Goal: Transaction & Acquisition: Purchase product/service

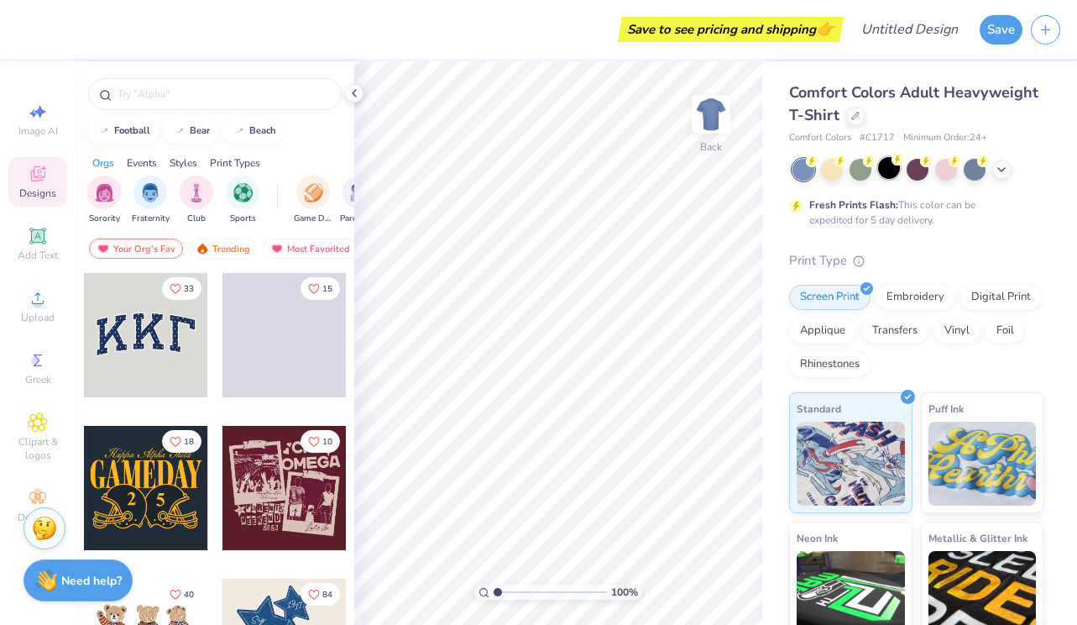
click at [885, 176] on div at bounding box center [889, 168] width 22 height 22
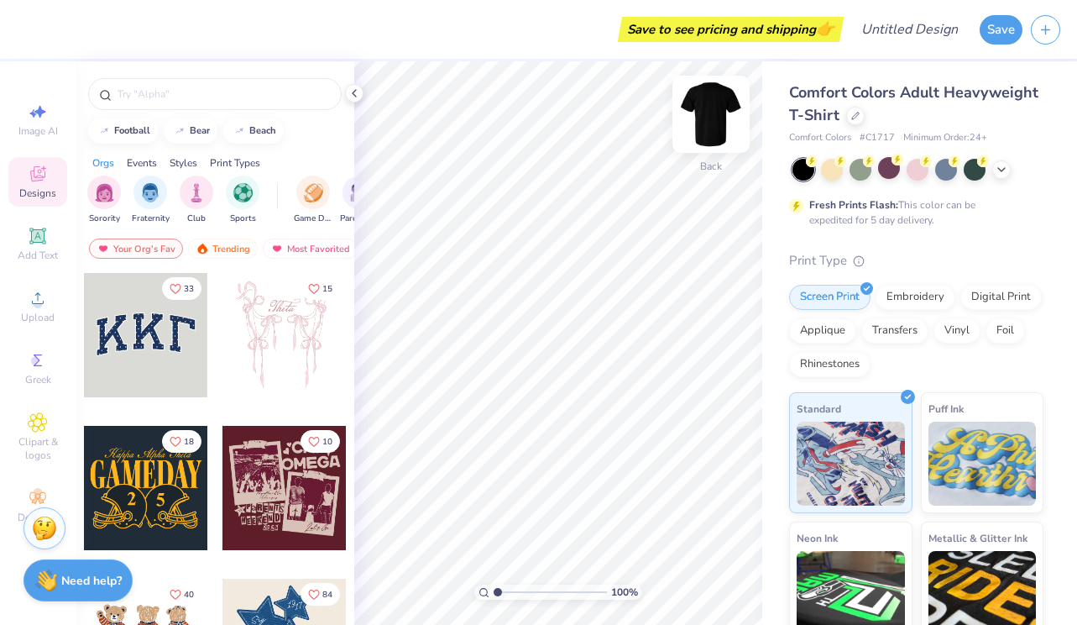
click at [694, 112] on img at bounding box center [710, 114] width 67 height 67
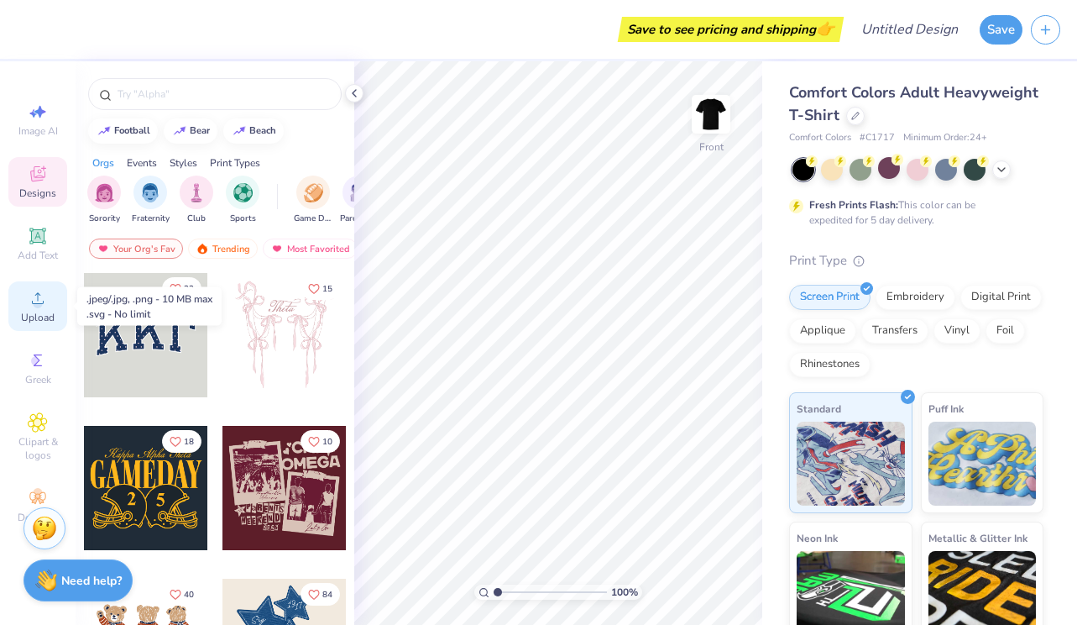
click at [39, 317] on span "Upload" at bounding box center [38, 317] width 34 height 13
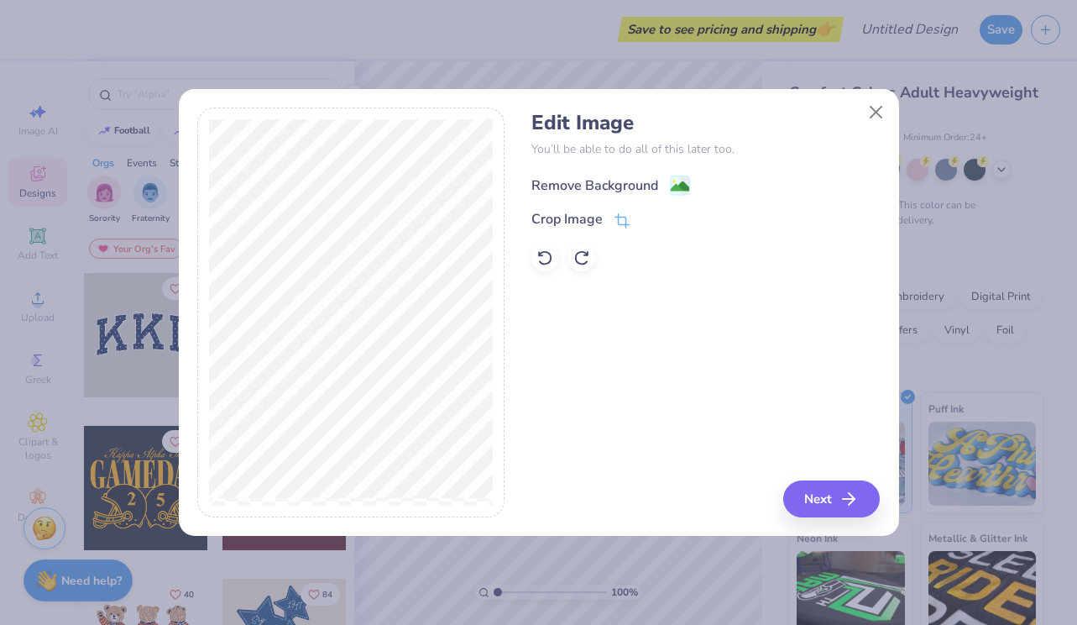
click at [603, 178] on div "Remove Background" at bounding box center [594, 185] width 127 height 20
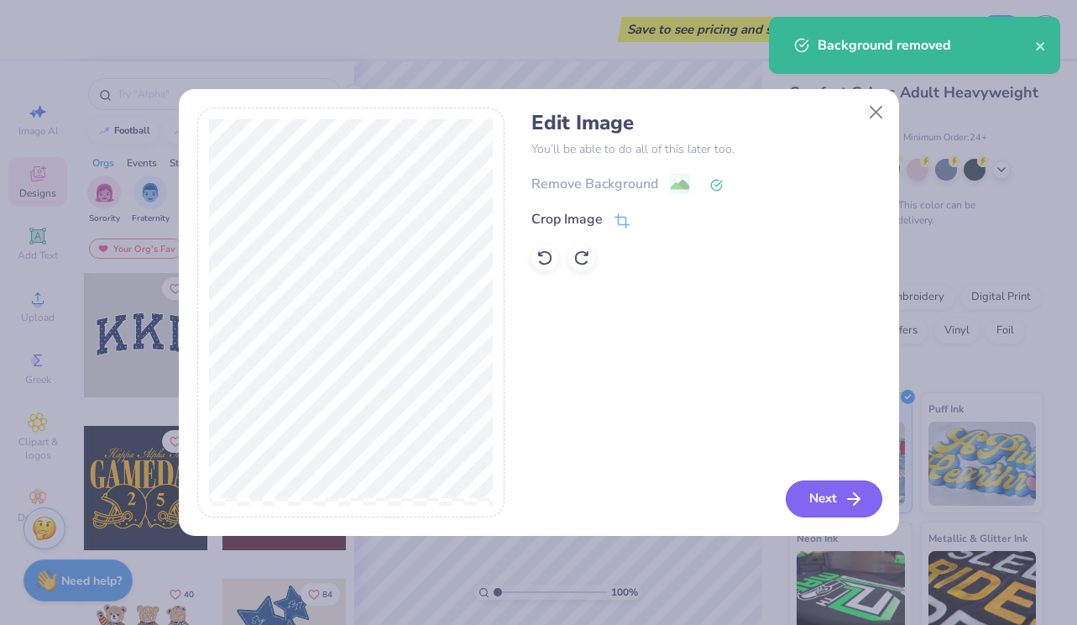
click at [820, 494] on button "Next" at bounding box center [834, 498] width 97 height 37
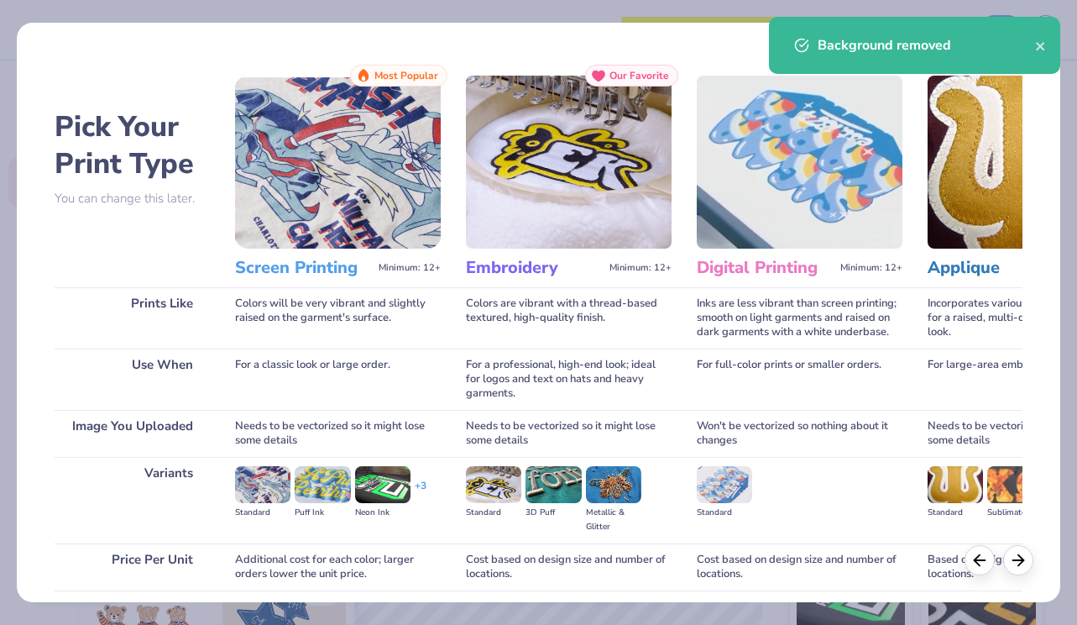
scroll to position [128, 0]
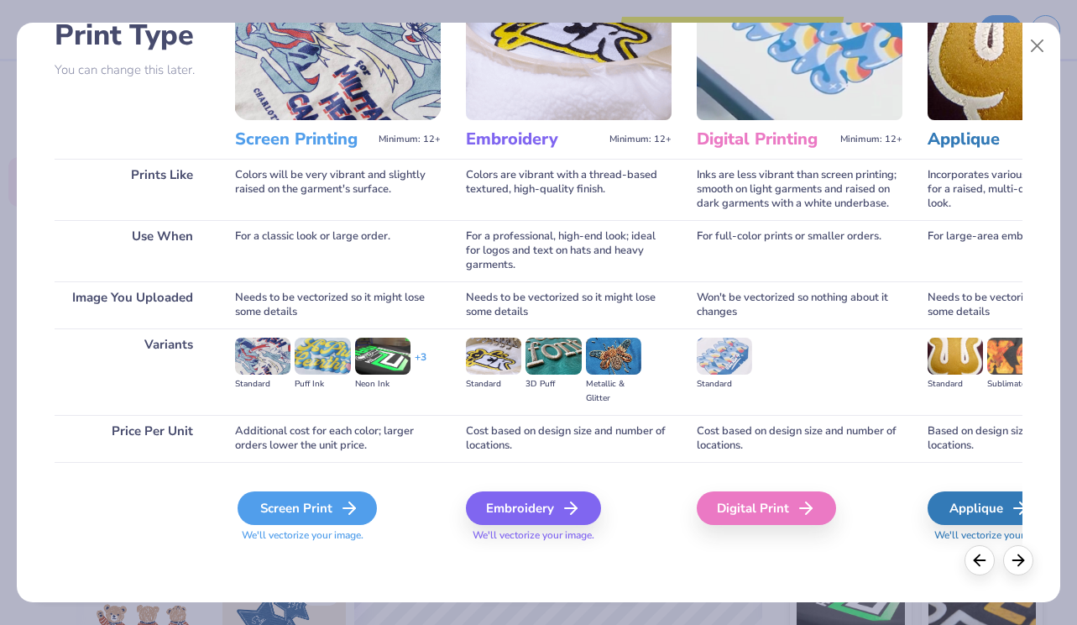
click at [311, 514] on div "Screen Print" at bounding box center [307, 508] width 139 height 34
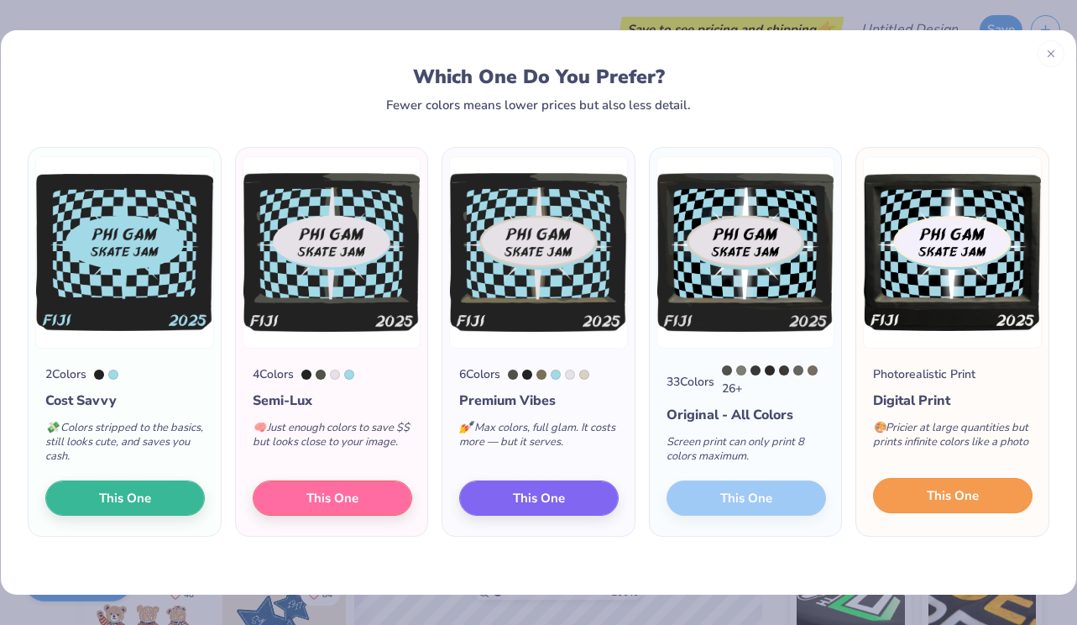
click at [921, 494] on button "This One" at bounding box center [953, 495] width 160 height 35
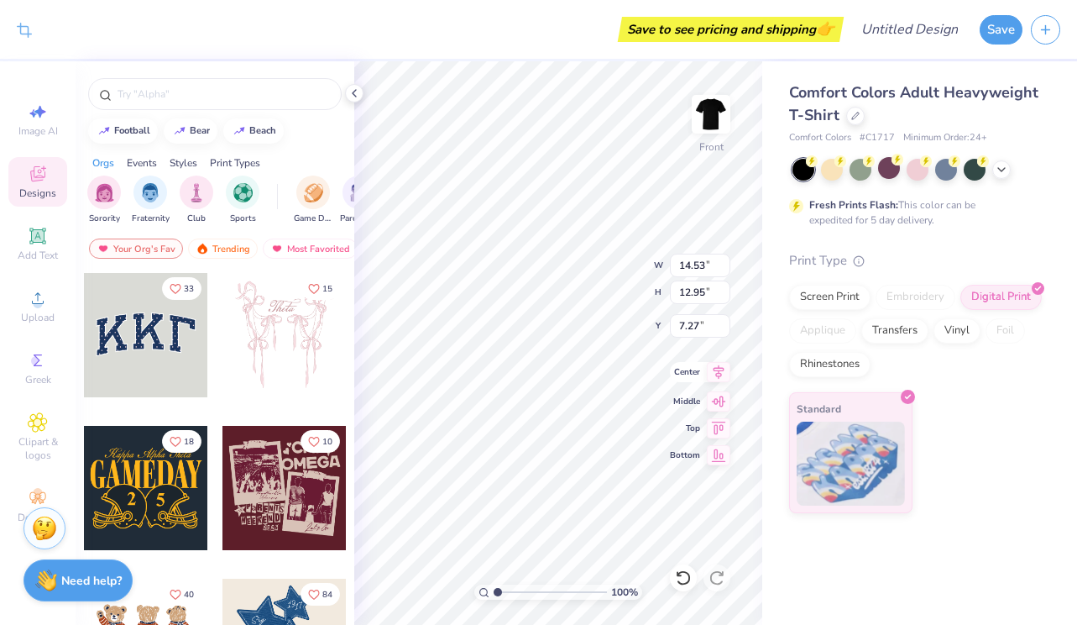
type input "3.66"
type input "10.88"
type input "9.70"
type input "4.90"
type input "12.50"
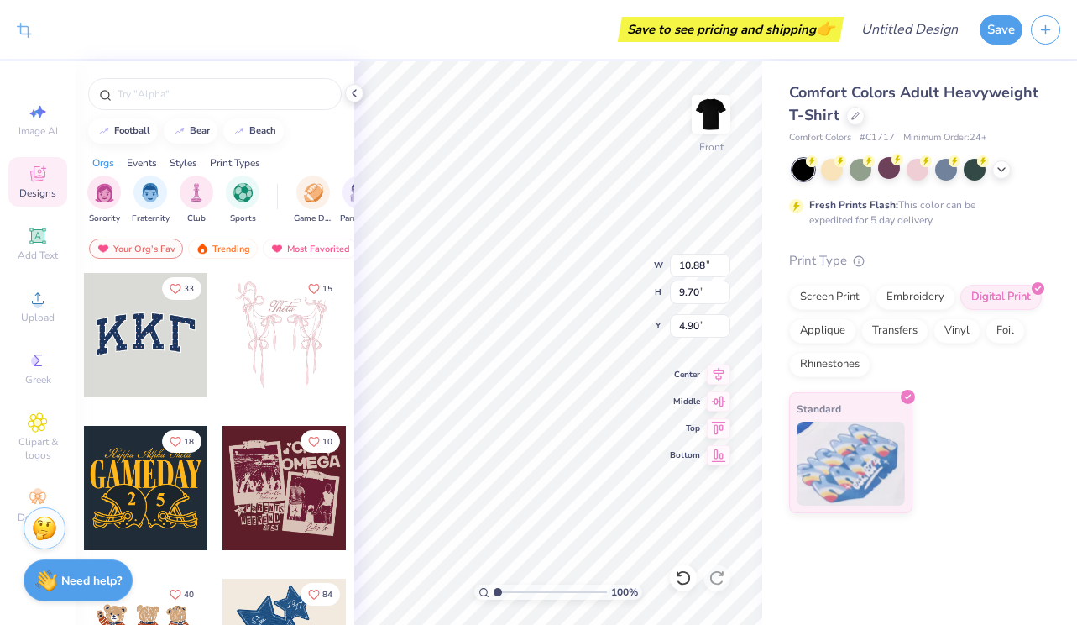
type input "11.14"
type input "4.67"
type input "11.19"
type input "9.97"
type input "4.42"
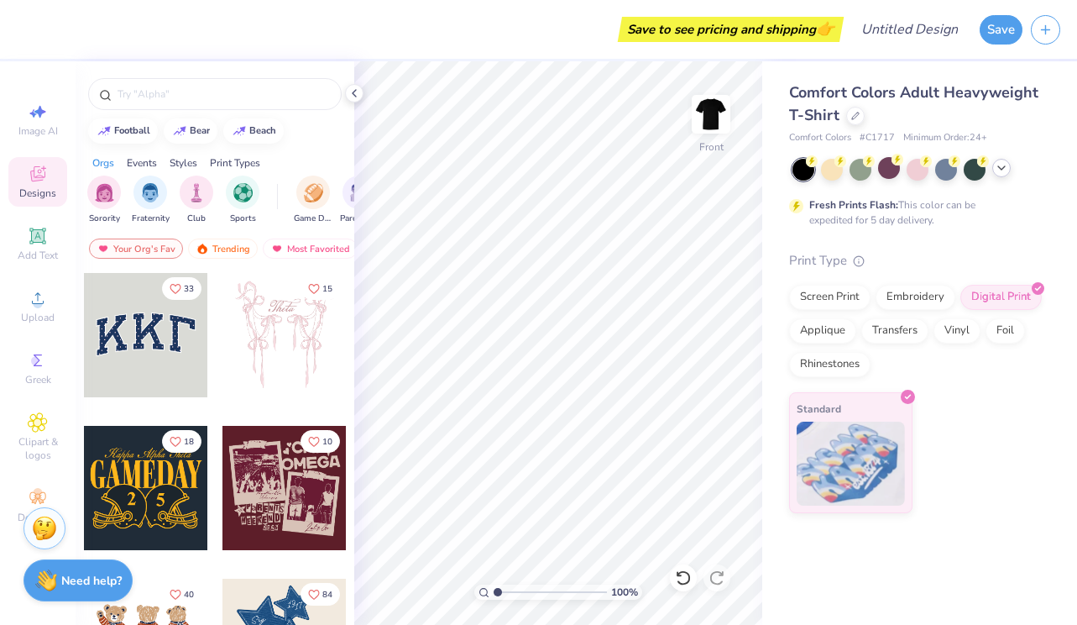
click at [999, 167] on polyline at bounding box center [1001, 167] width 7 height 3
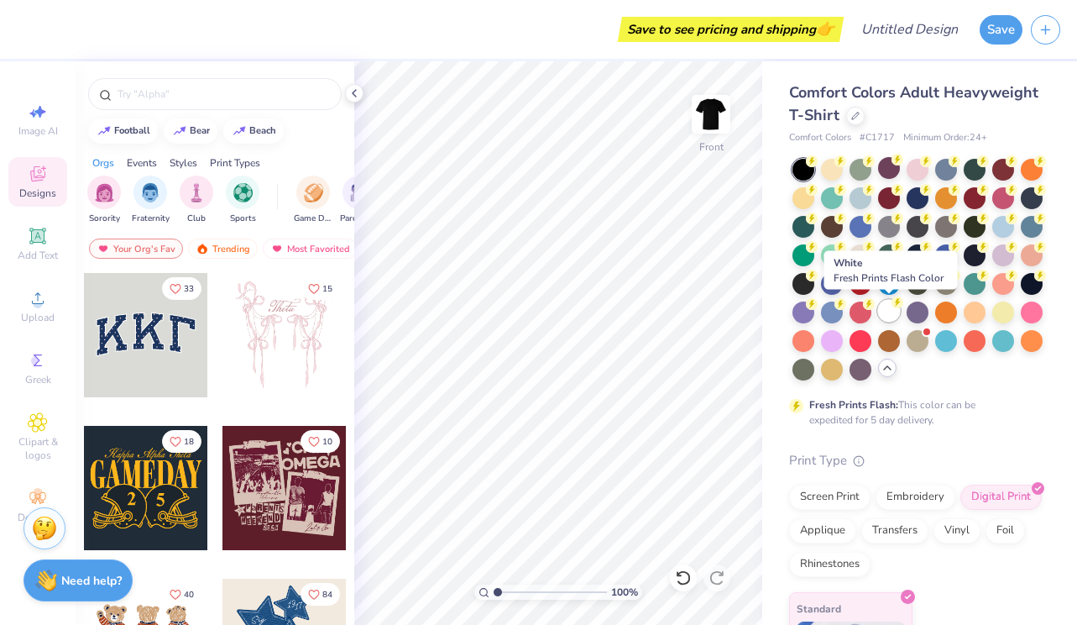
click at [897, 311] on div at bounding box center [889, 311] width 22 height 22
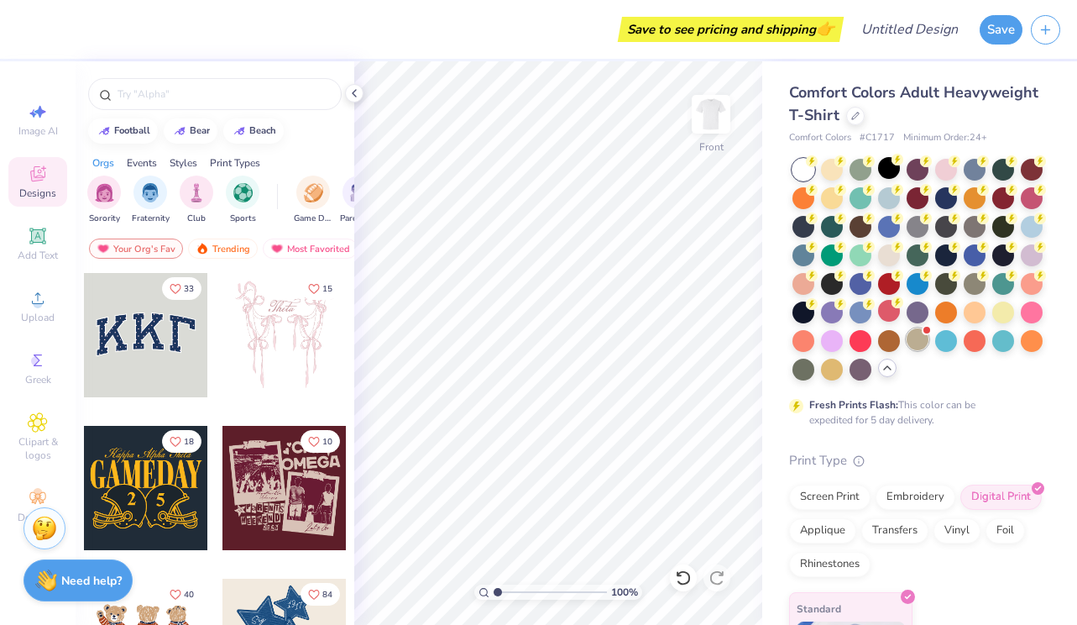
click at [913, 337] on div at bounding box center [918, 339] width 22 height 22
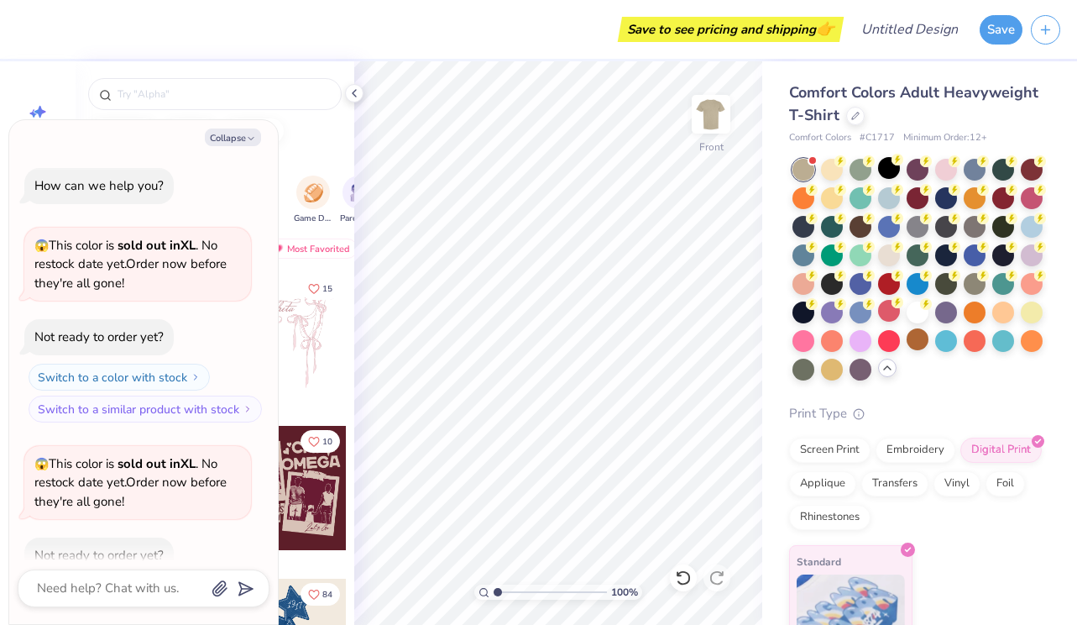
scroll to position [92, 0]
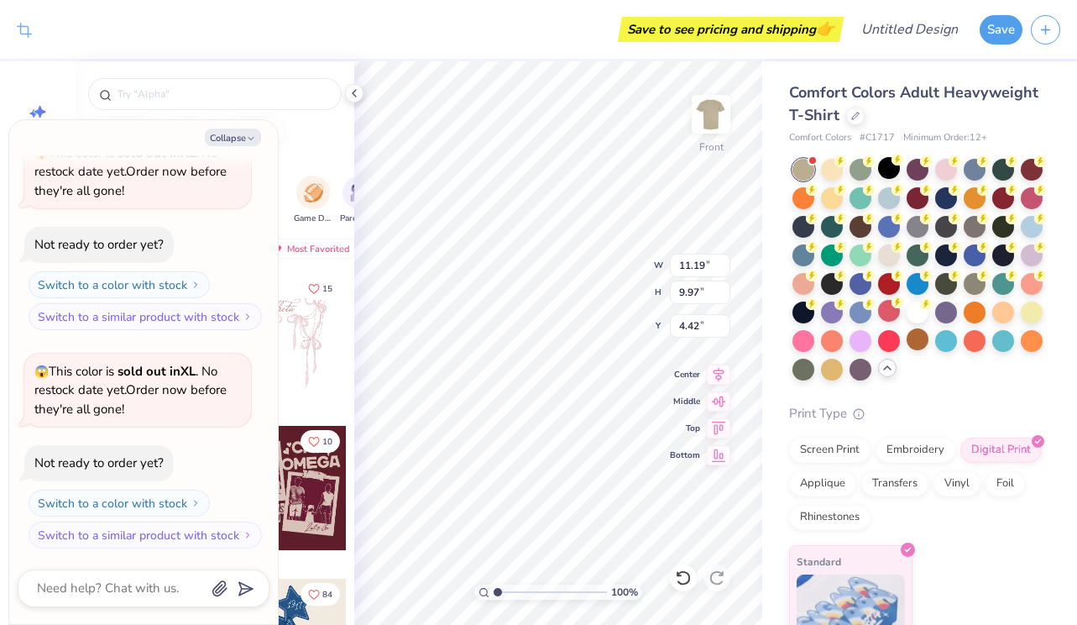
type textarea "x"
type input "4.22"
click at [706, 144] on div "Front" at bounding box center [711, 125] width 39 height 60
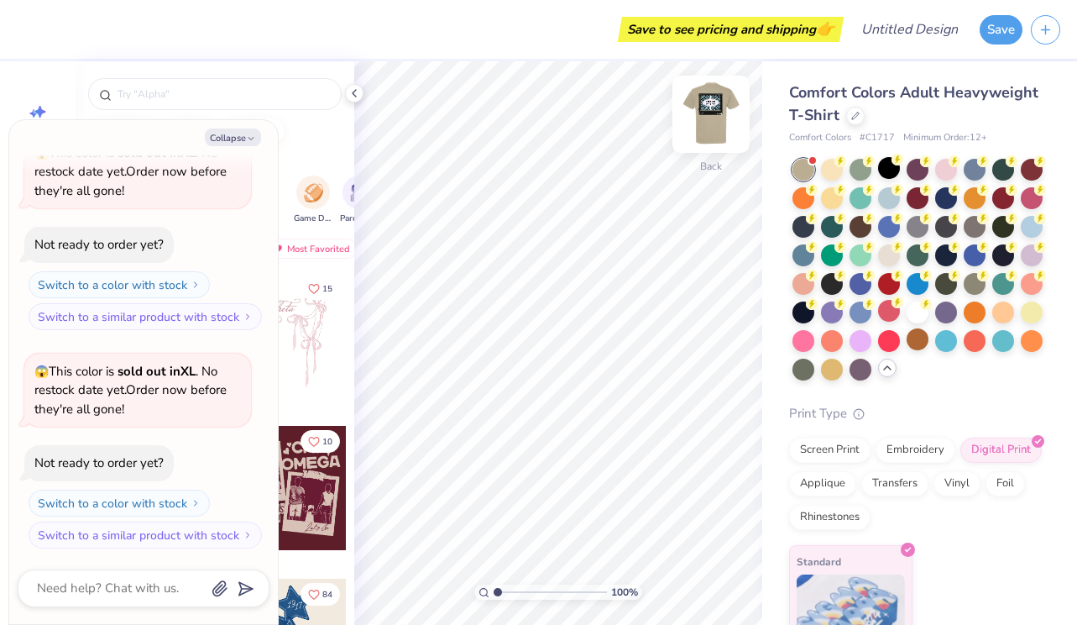
click at [716, 97] on img at bounding box center [710, 114] width 67 height 67
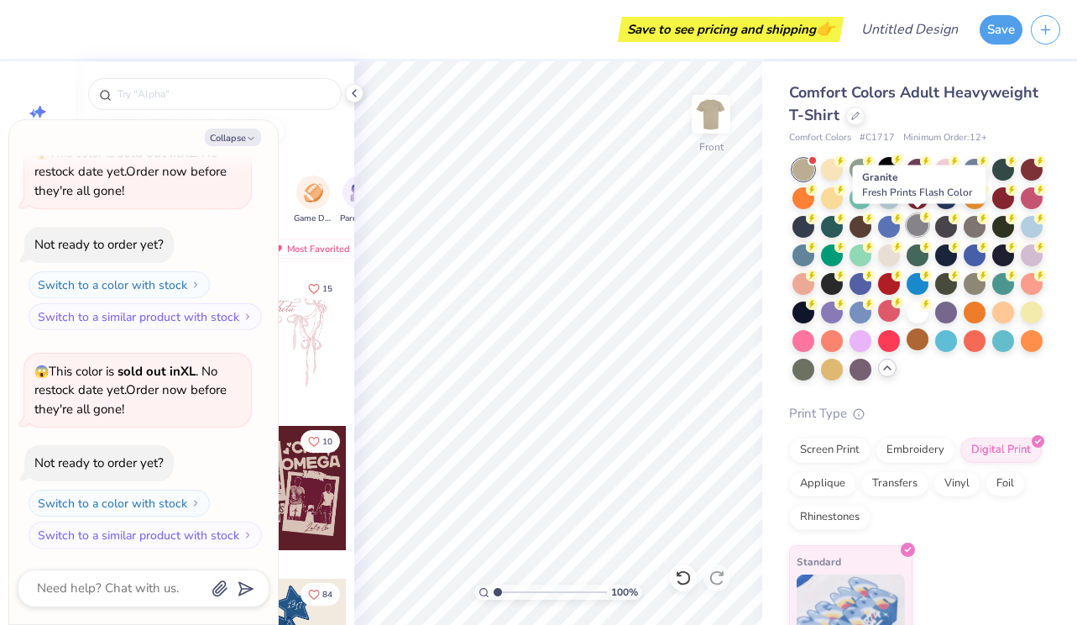
click at [920, 225] on div at bounding box center [918, 225] width 22 height 22
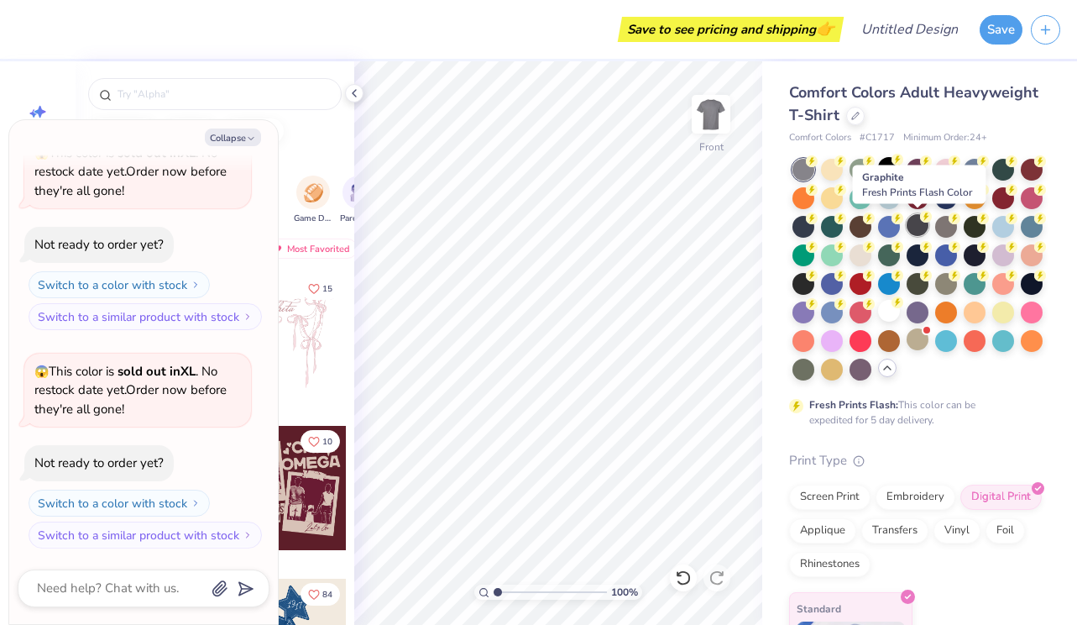
click at [912, 226] on div at bounding box center [918, 225] width 22 height 22
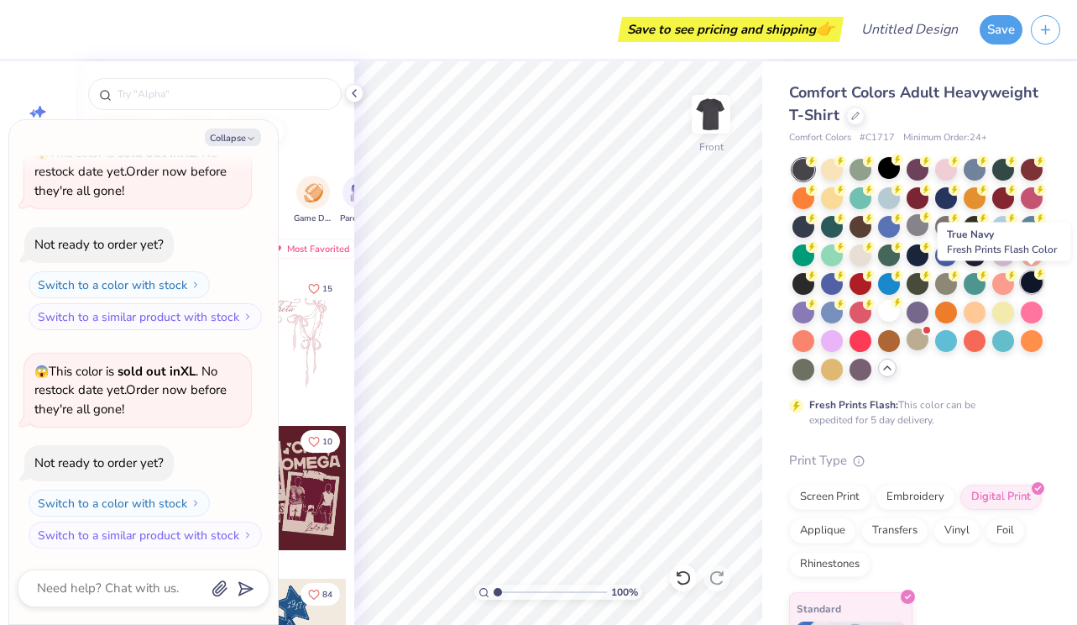
click at [1037, 283] on div at bounding box center [1032, 282] width 22 height 22
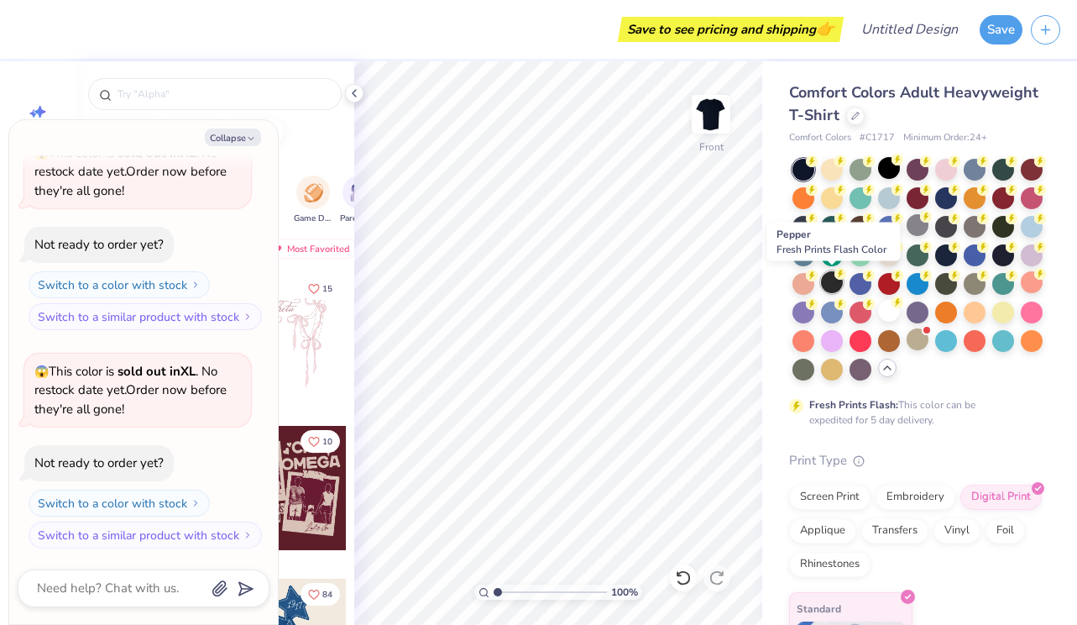
click at [830, 282] on div at bounding box center [832, 282] width 22 height 22
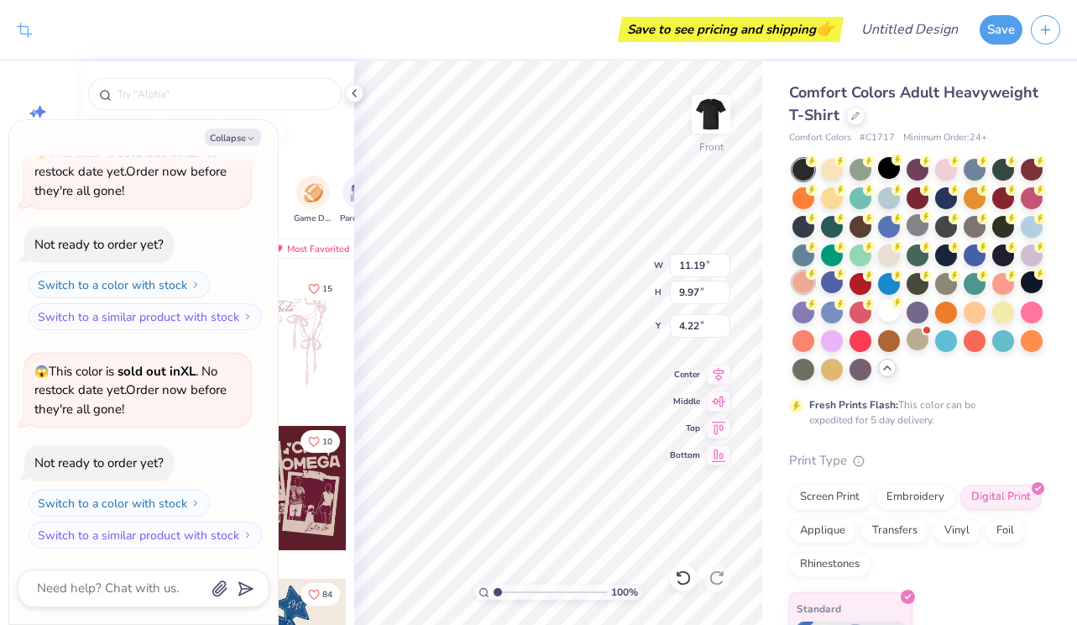
type textarea "x"
type input "4.33"
click at [822, 305] on div at bounding box center [832, 311] width 22 height 22
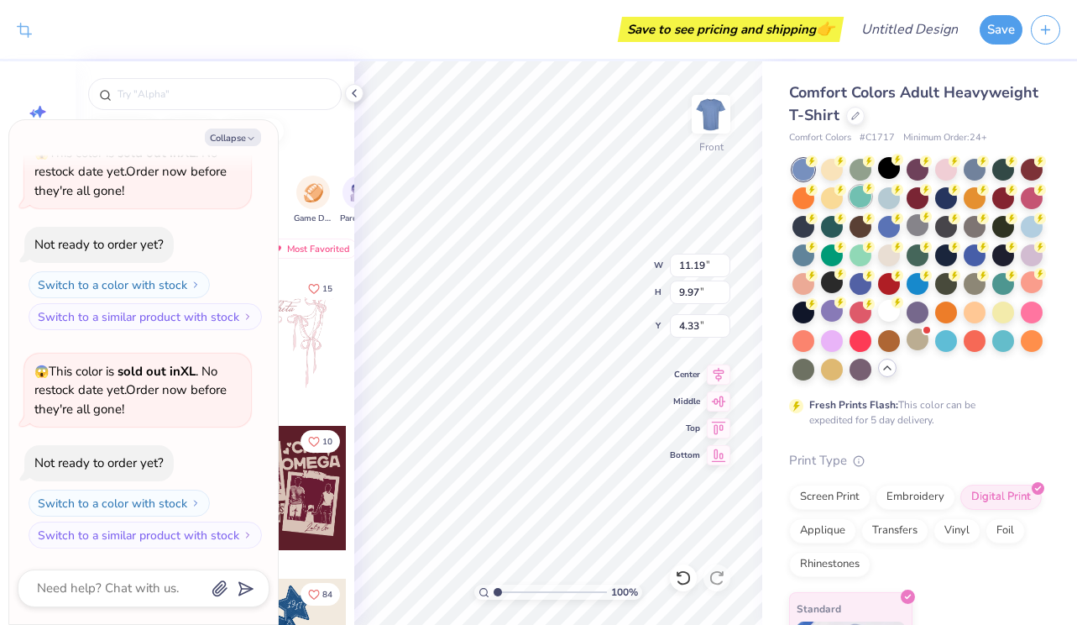
click at [862, 188] on div at bounding box center [861, 197] width 22 height 22
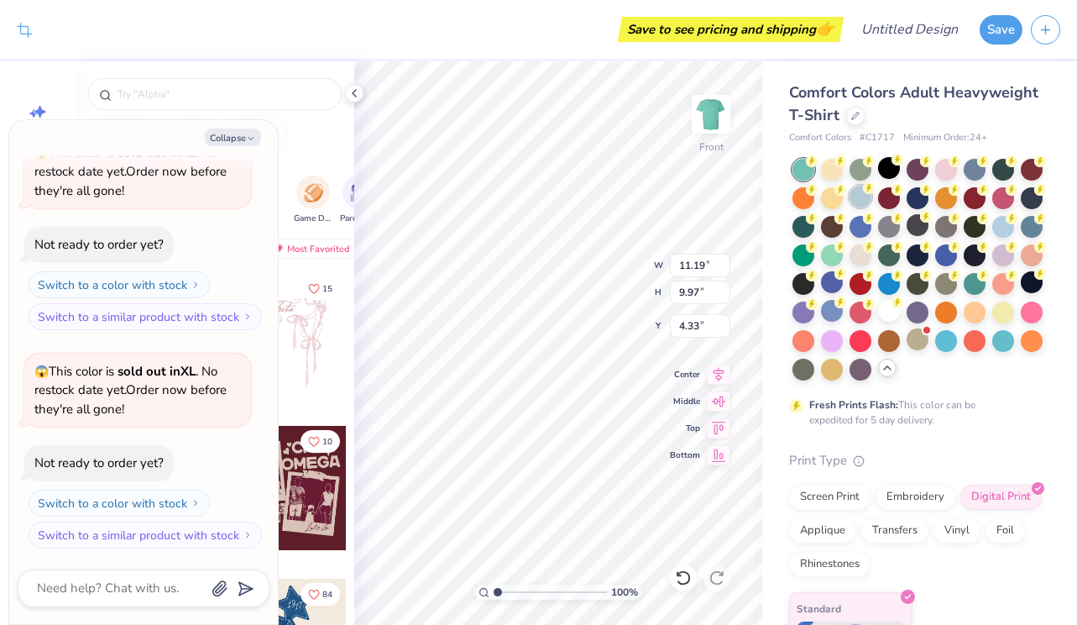
click at [865, 199] on div at bounding box center [861, 197] width 22 height 22
type textarea "x"
type input "4.03"
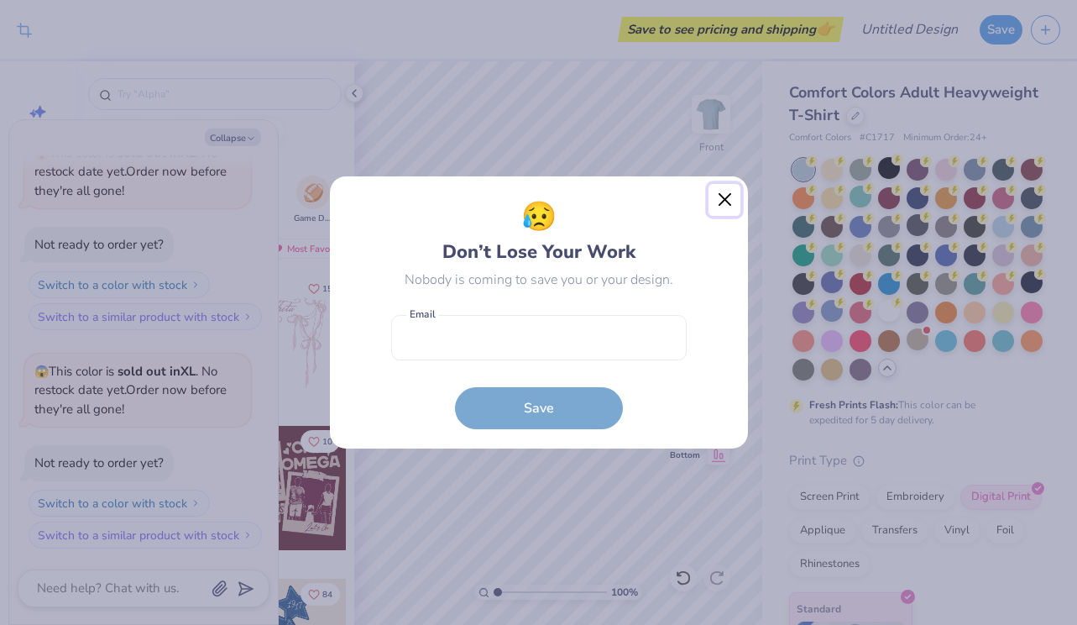
click at [724, 195] on button "Close" at bounding box center [725, 200] width 32 height 32
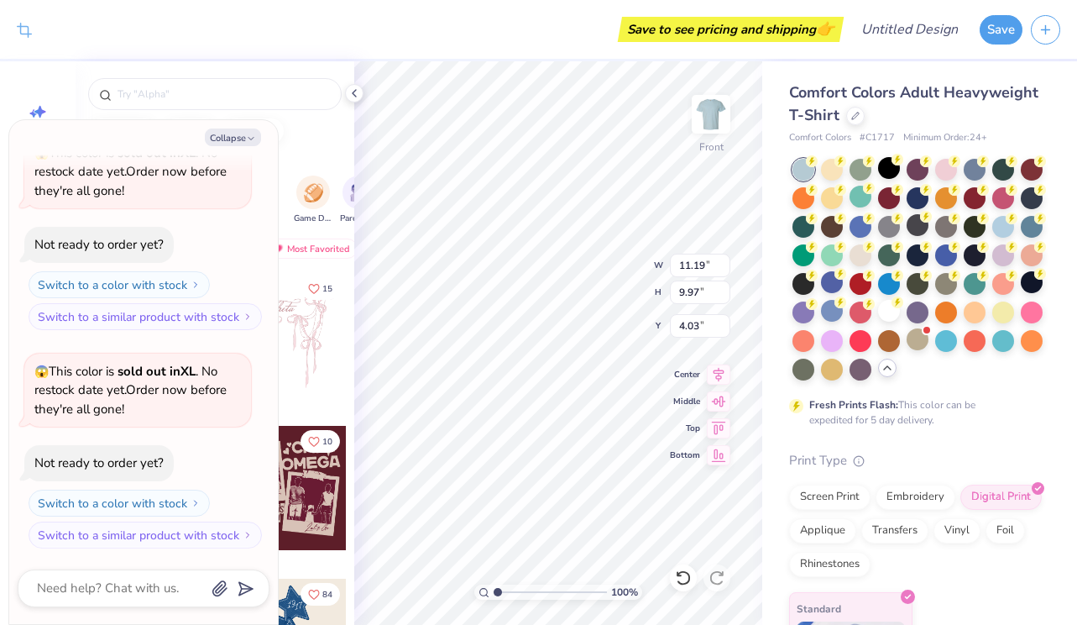
click at [622, 22] on div "Save to see pricing and shipping 👉" at bounding box center [730, 29] width 217 height 25
click at [361, 89] on div at bounding box center [354, 93] width 18 height 18
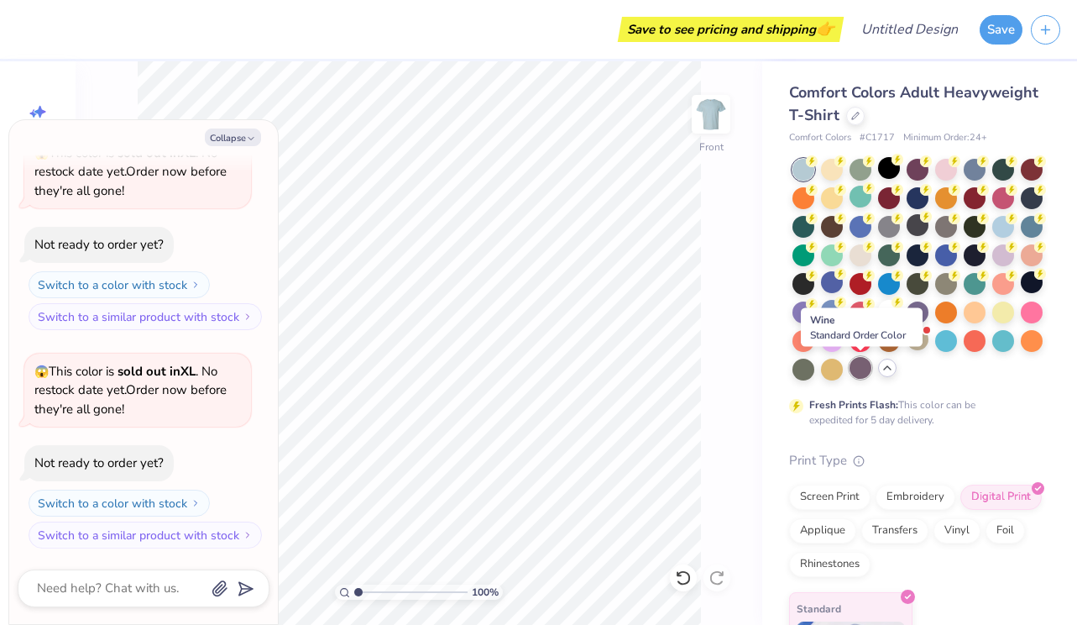
click at [864, 369] on div at bounding box center [861, 368] width 22 height 22
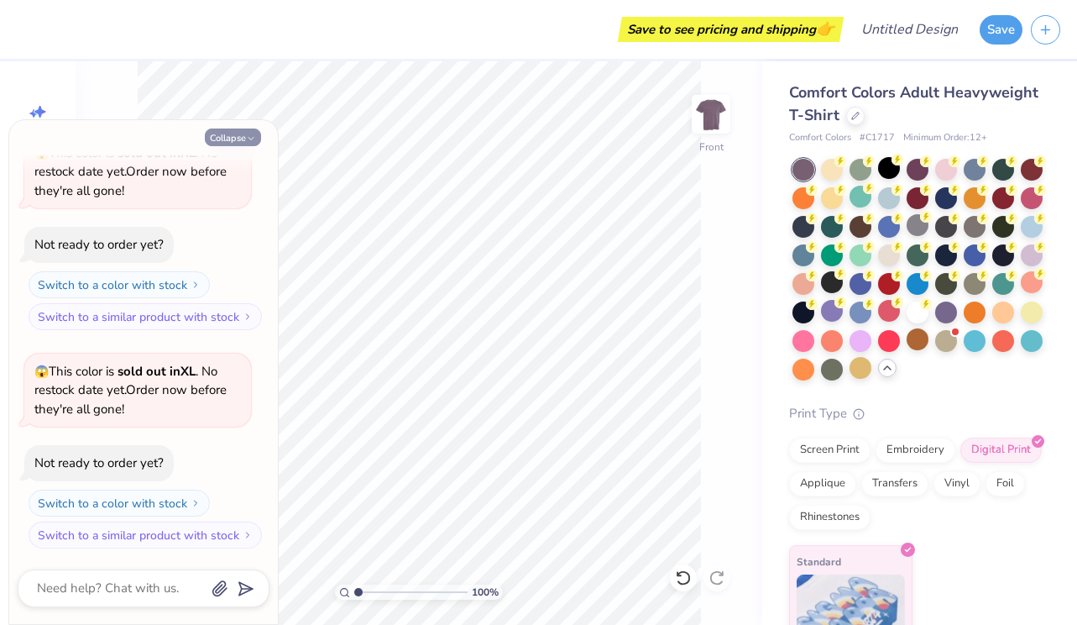
click at [235, 139] on button "Collapse" at bounding box center [233, 137] width 56 height 18
type textarea "x"
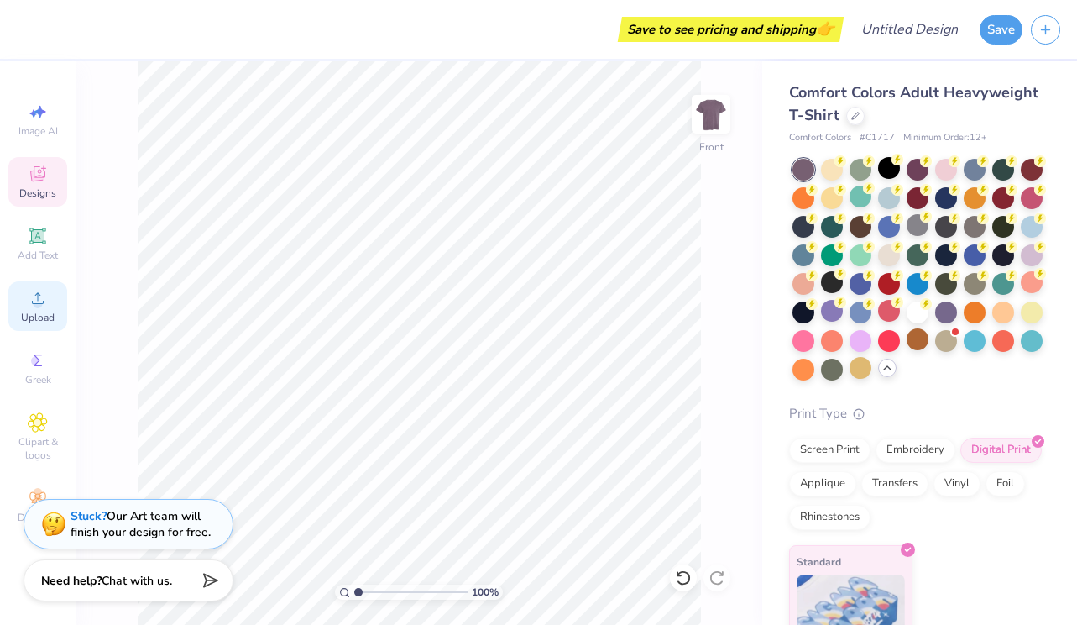
click at [35, 314] on span "Upload" at bounding box center [38, 317] width 34 height 13
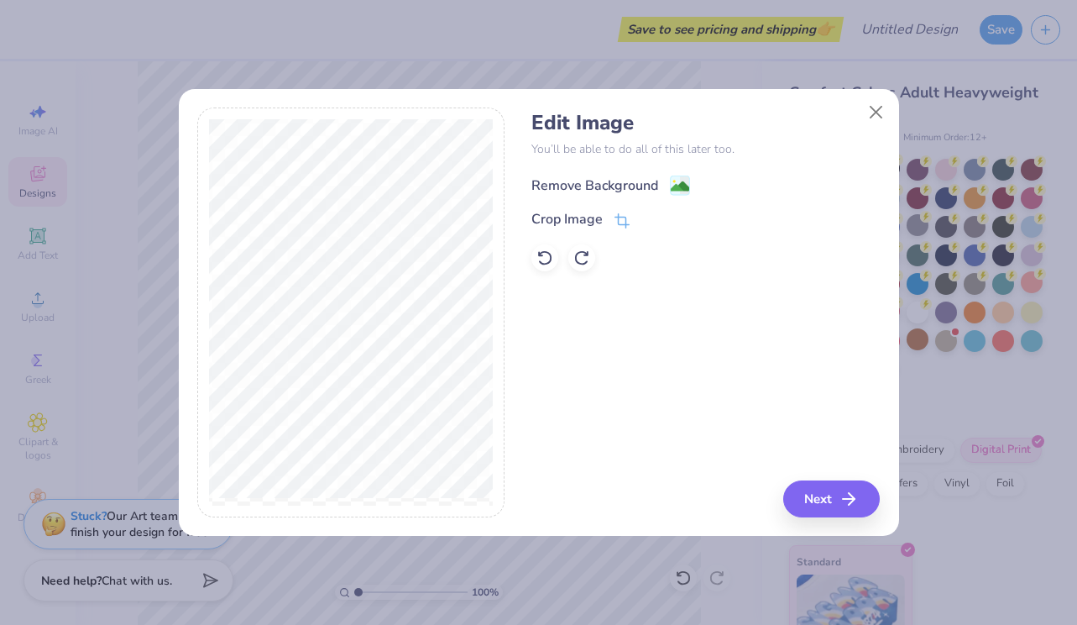
click at [603, 190] on div "Remove Background" at bounding box center [594, 185] width 127 height 20
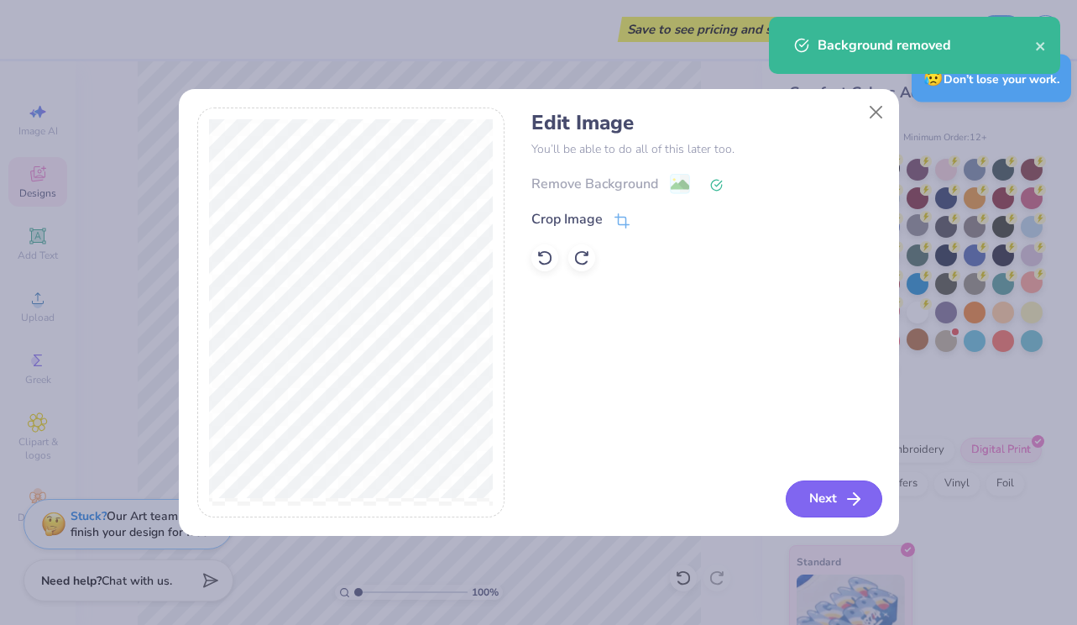
click at [824, 488] on button "Next" at bounding box center [834, 498] width 97 height 37
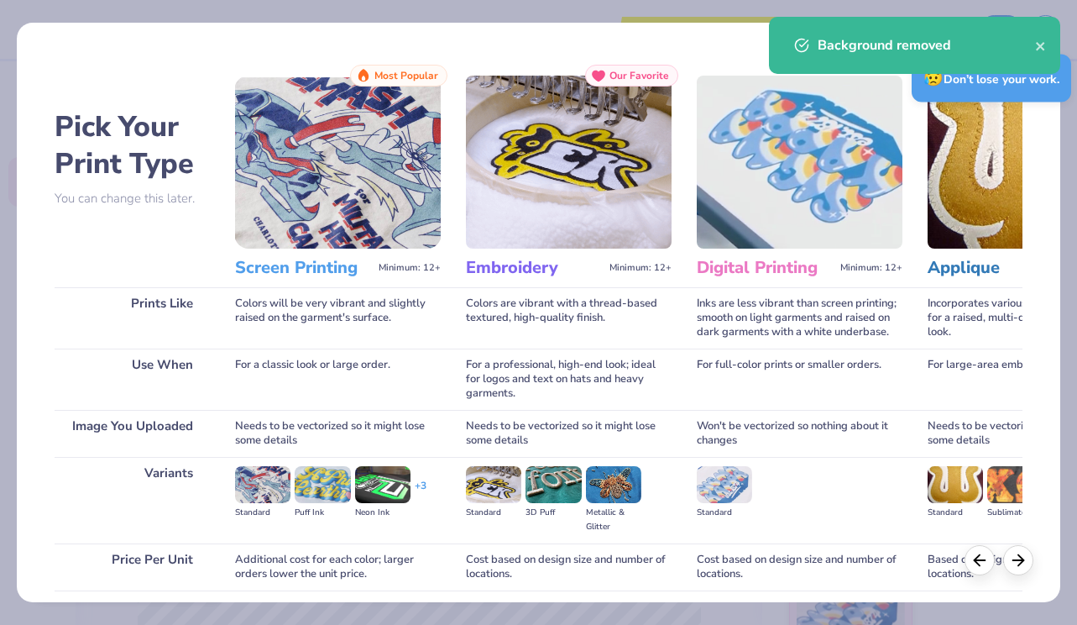
scroll to position [128, 0]
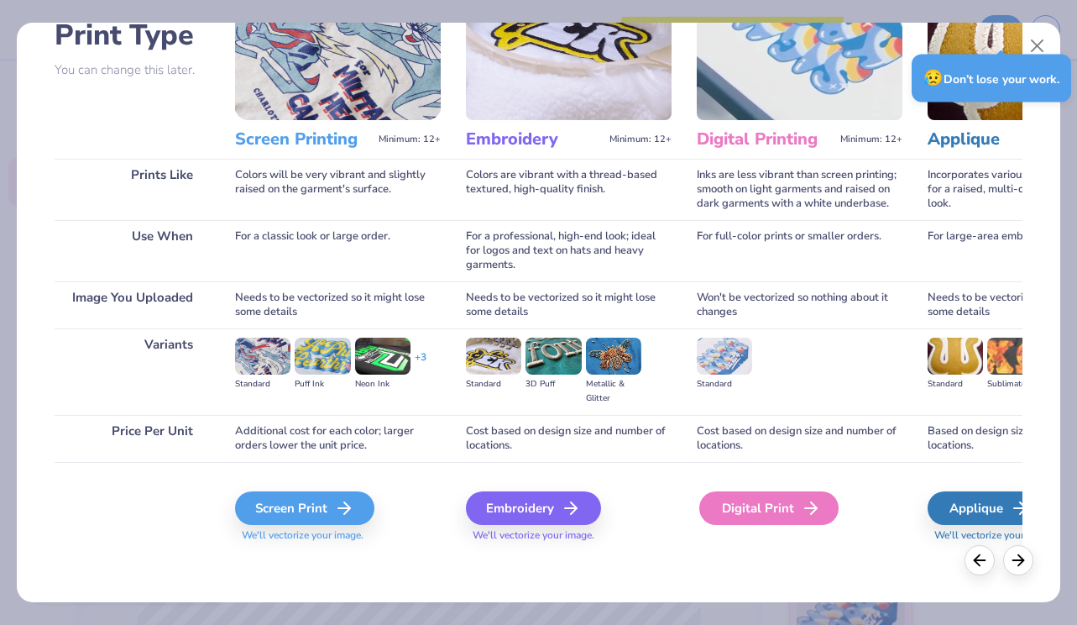
click at [779, 493] on div "Digital Print" at bounding box center [768, 508] width 139 height 34
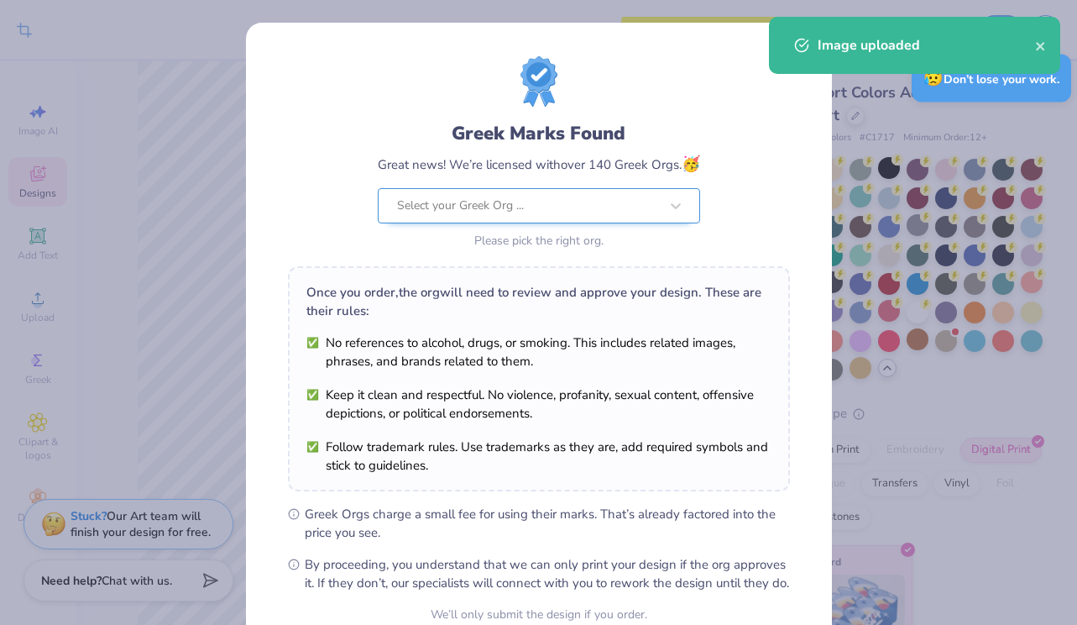
click at [484, 187] on body "Crop Image Save to see pricing and shipping 👉 Design Title Save Image AI Design…" at bounding box center [538, 312] width 1077 height 625
type input "3.00"
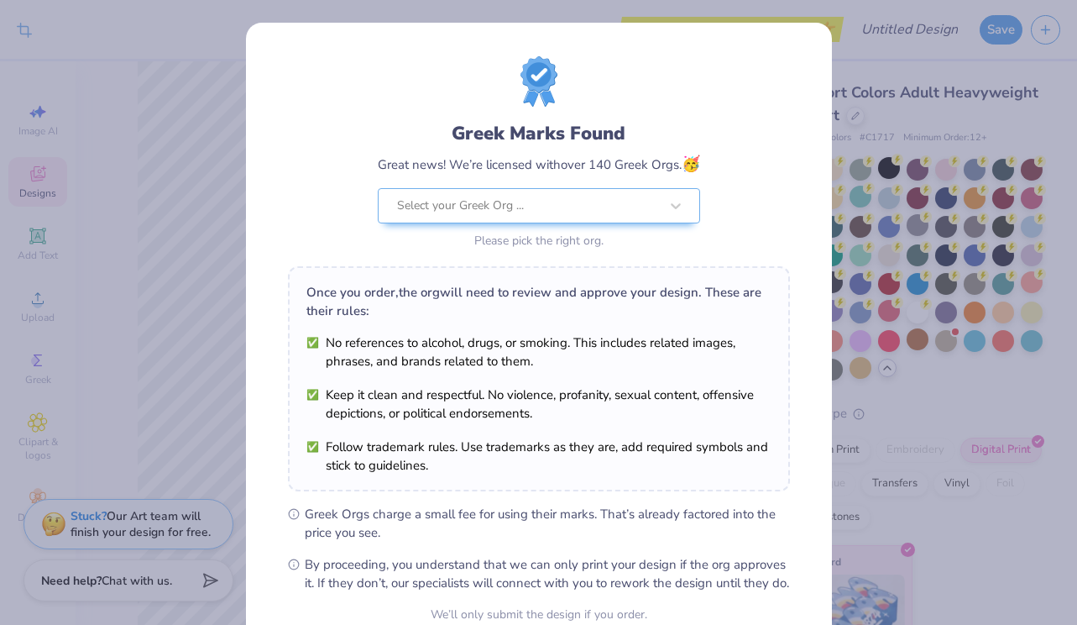
click at [225, 254] on div "Greek Marks Found Great news! We’re licensed with over 140 Greek Orgs. 🥳 Select…" at bounding box center [538, 312] width 1077 height 625
click at [507, 189] on div "Select your Greek Org ..." at bounding box center [527, 206] width 265 height 34
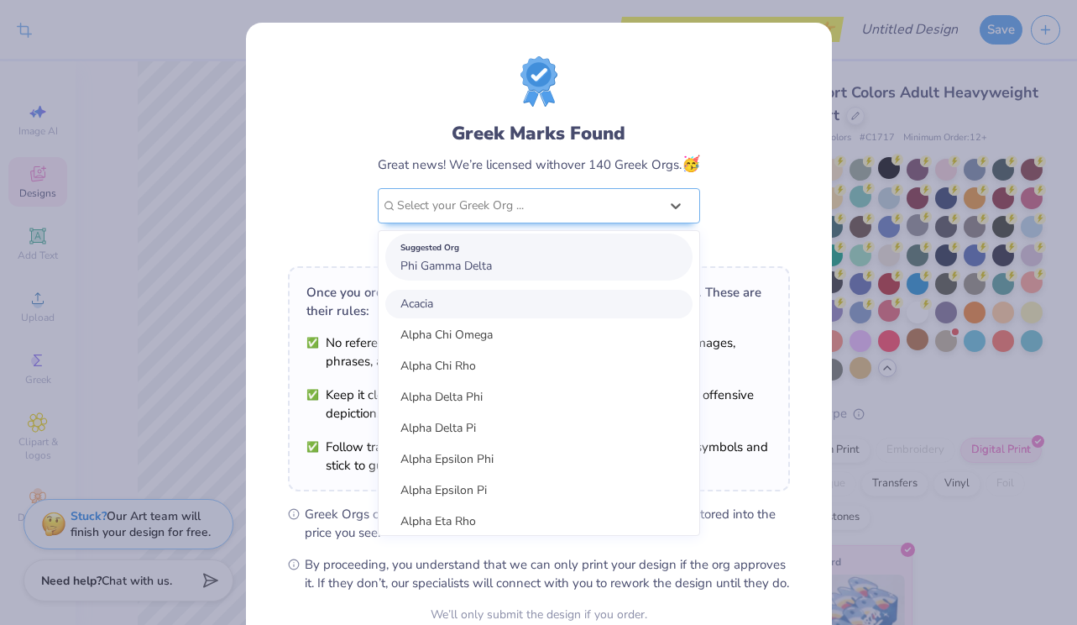
click at [488, 264] on span "Phi Gamma Delta" at bounding box center [446, 266] width 92 height 16
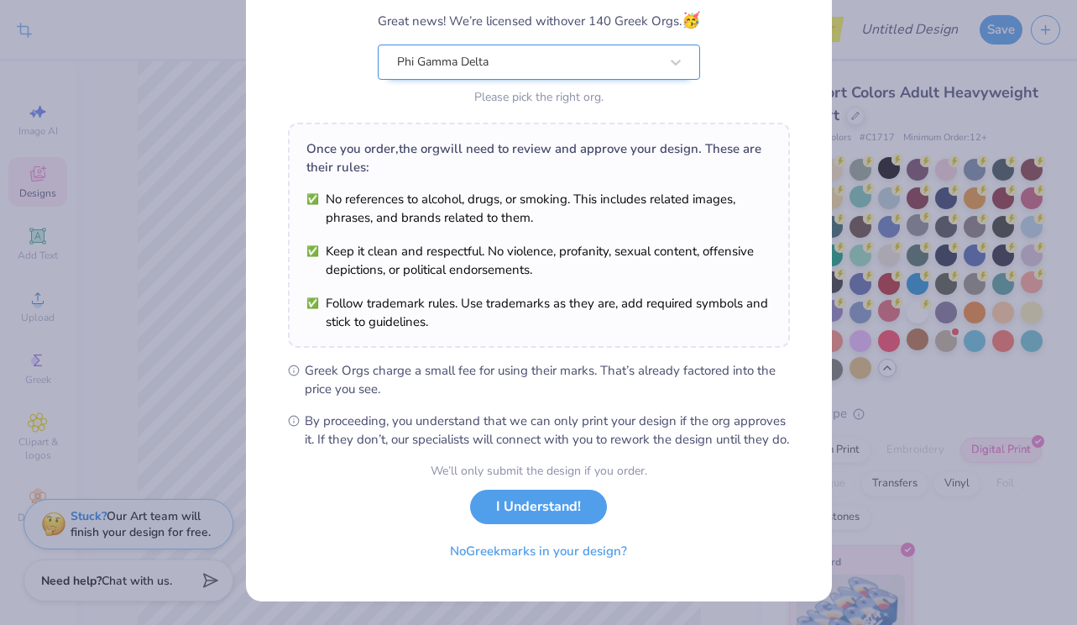
scroll to position [161, 0]
click at [541, 509] on button "I Understand!" at bounding box center [538, 502] width 137 height 34
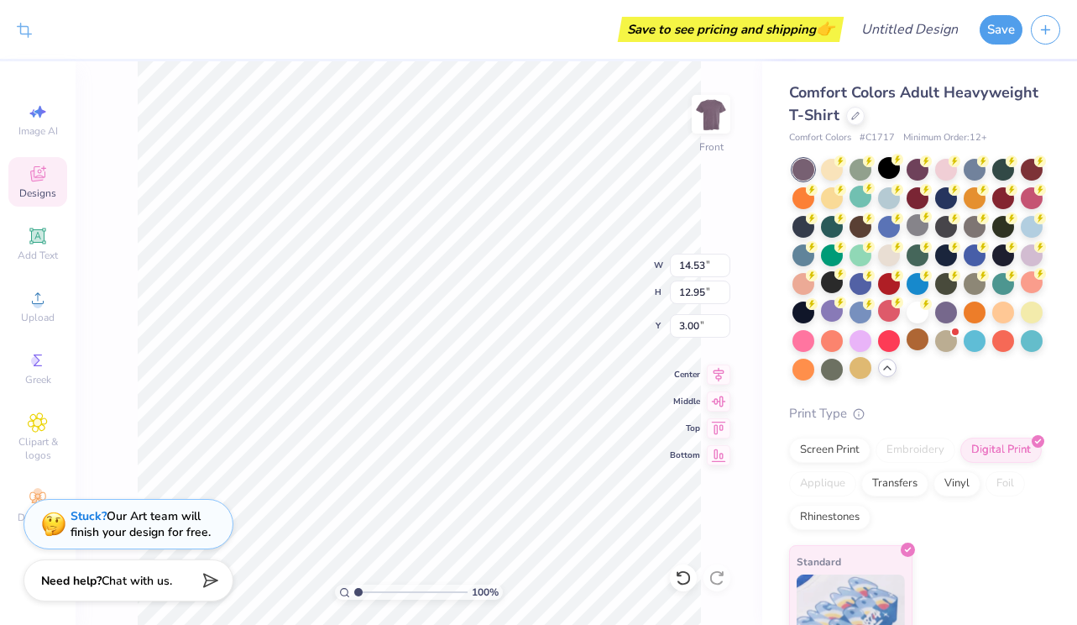
scroll to position [0, 0]
type input "9.74"
type input "8.68"
type input "5.43"
type input "11.04"
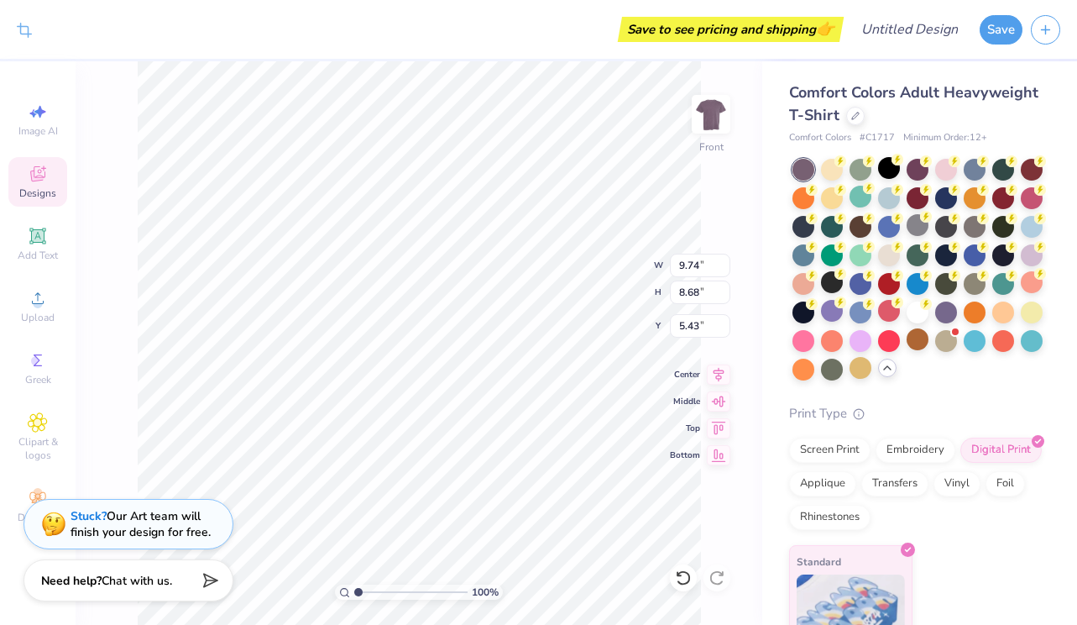
type input "9.84"
type input "4.27"
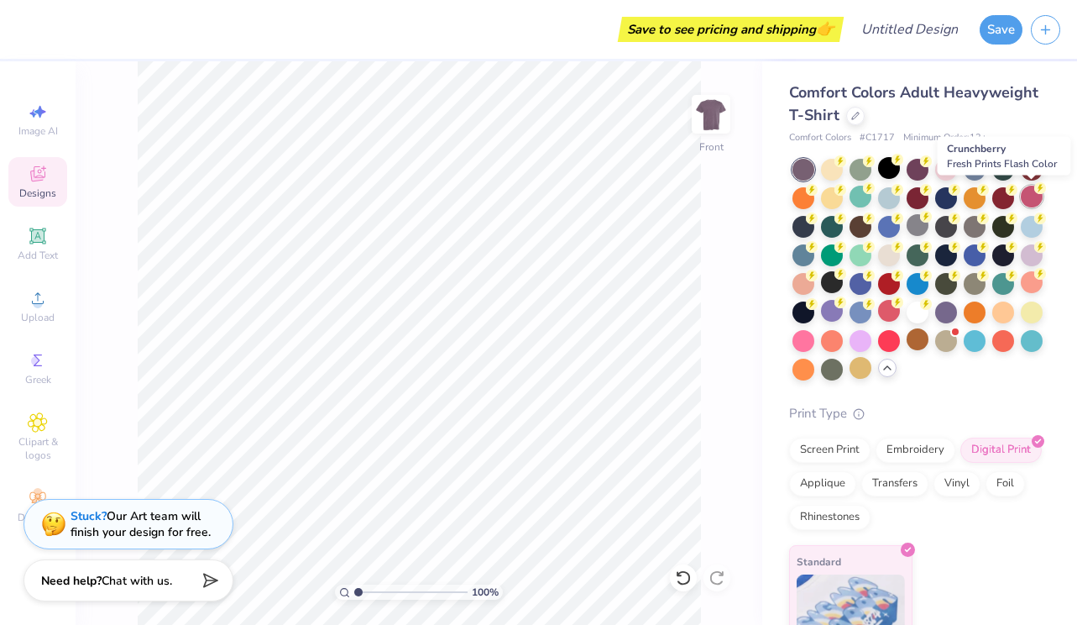
click at [1041, 198] on div at bounding box center [1032, 197] width 22 height 22
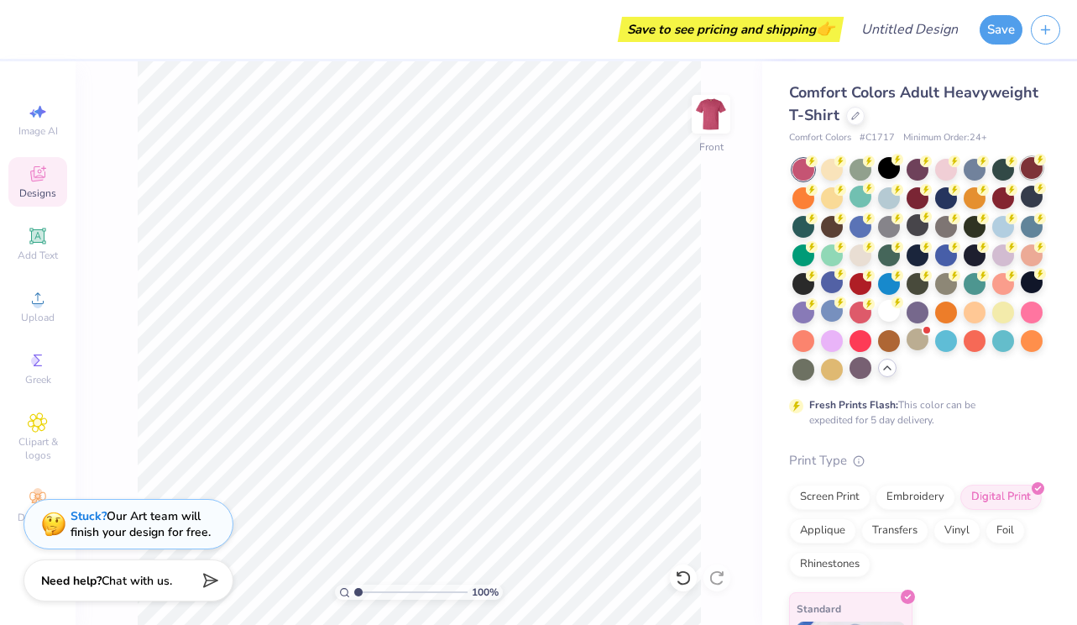
click at [1033, 169] on div at bounding box center [1032, 168] width 22 height 22
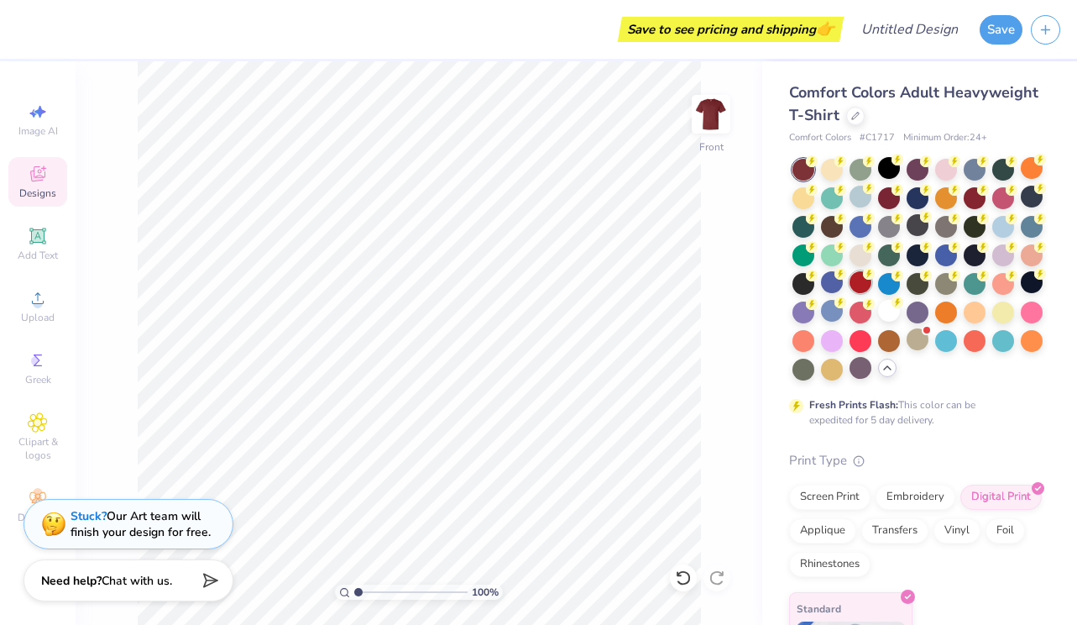
click at [862, 285] on div at bounding box center [861, 282] width 22 height 22
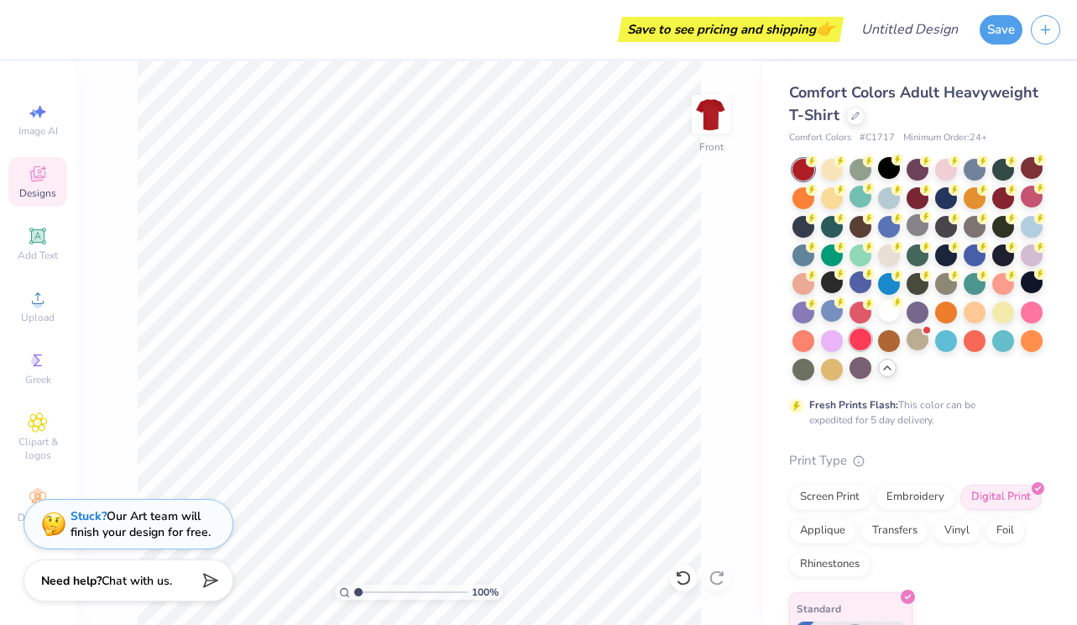
click at [857, 328] on div at bounding box center [861, 339] width 22 height 22
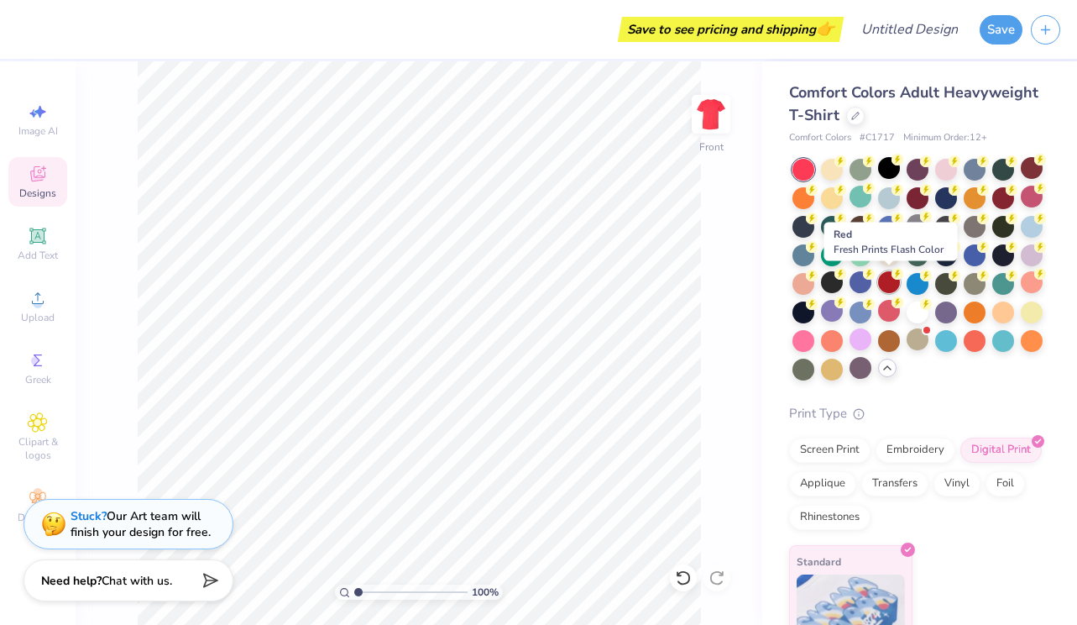
click at [887, 277] on div at bounding box center [889, 282] width 22 height 22
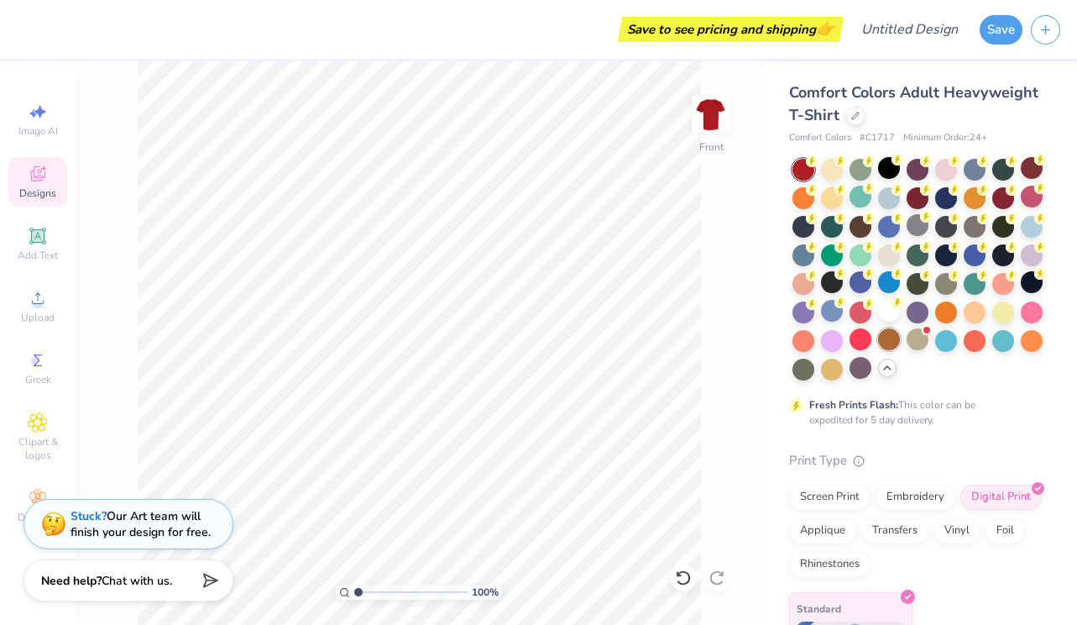
click at [884, 337] on div at bounding box center [889, 339] width 22 height 22
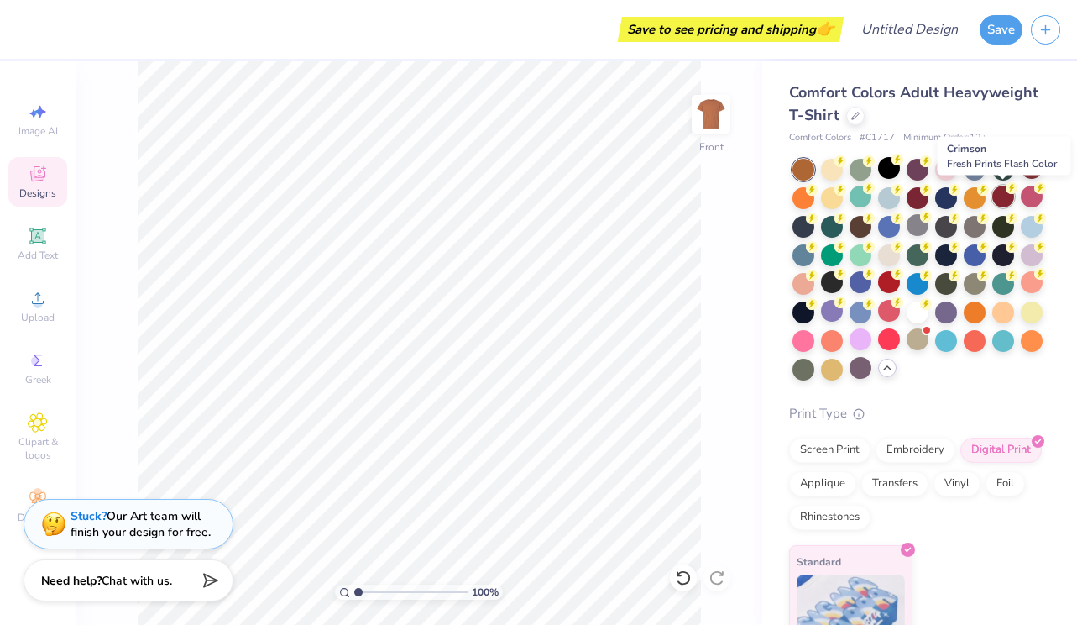
click at [1008, 206] on div at bounding box center [1003, 197] width 22 height 22
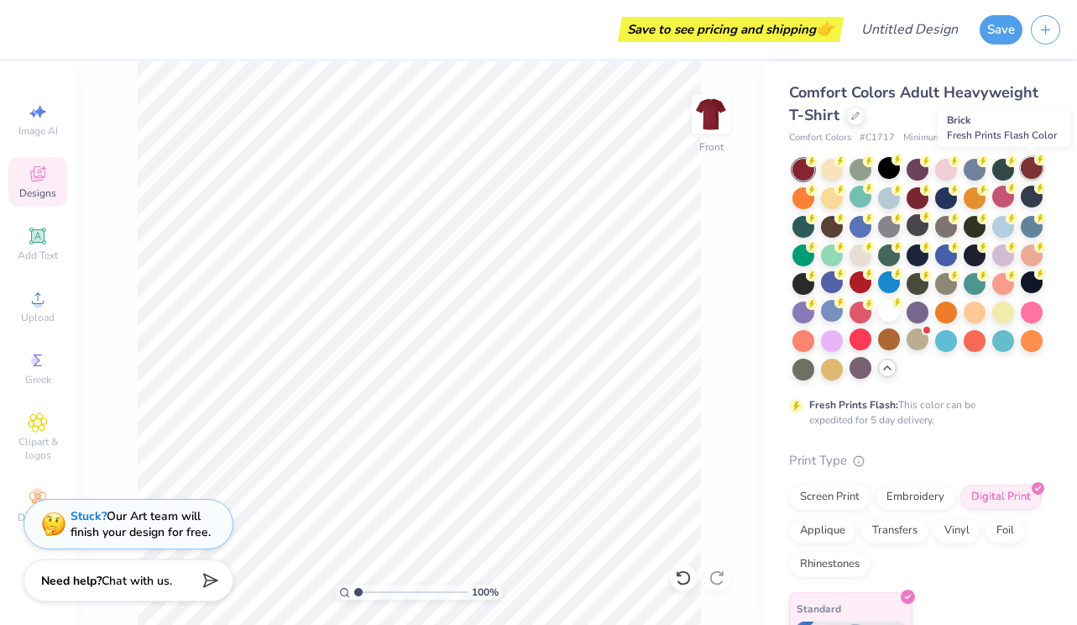
click at [1028, 159] on div at bounding box center [1032, 168] width 22 height 22
click at [1000, 199] on div at bounding box center [1003, 197] width 22 height 22
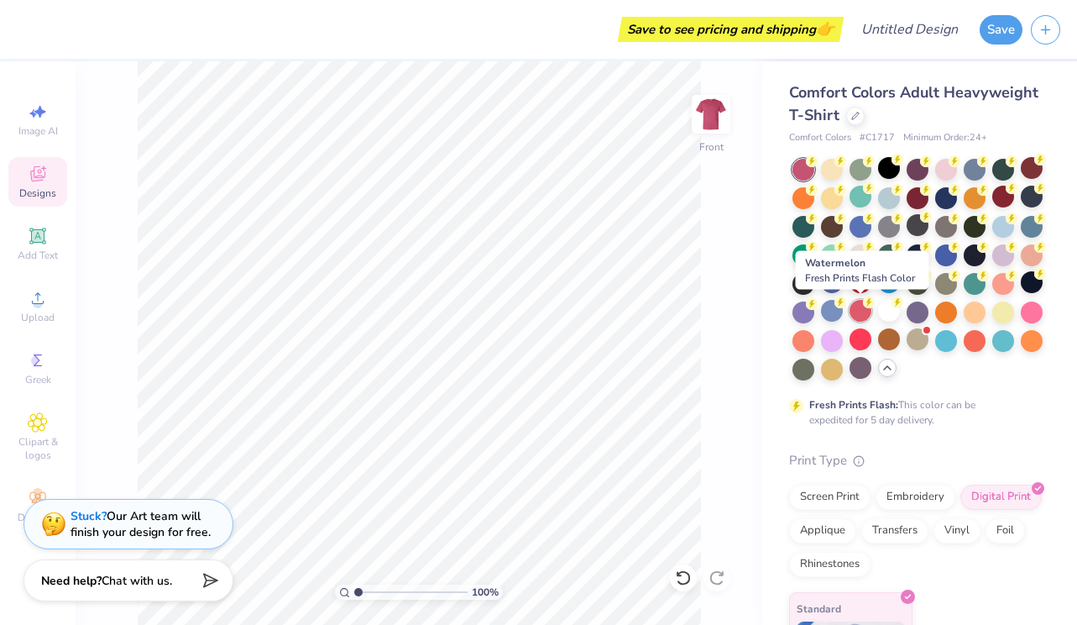
click at [862, 311] on div at bounding box center [861, 311] width 22 height 22
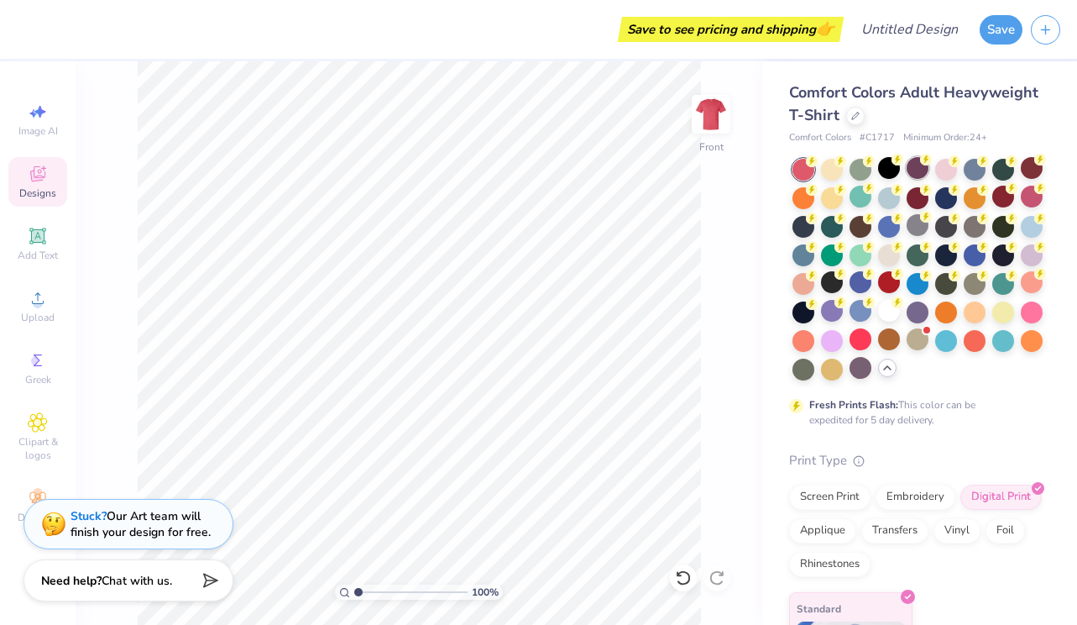
click at [928, 167] on div at bounding box center [918, 168] width 22 height 22
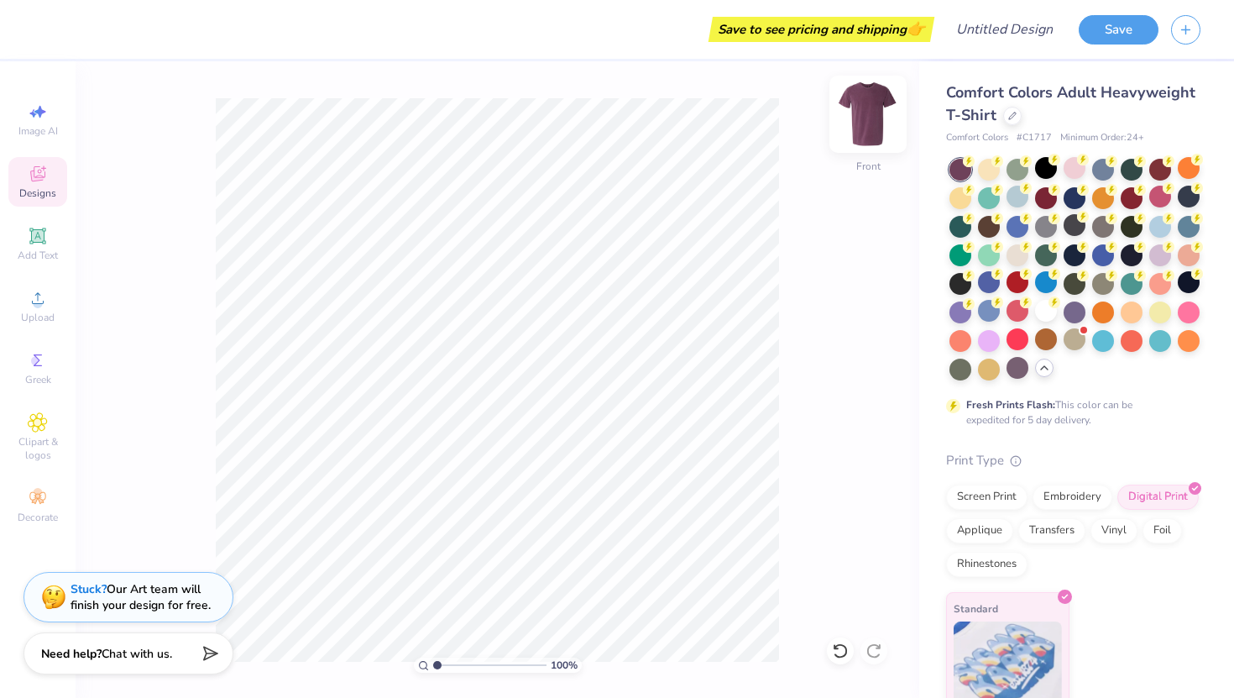
click at [869, 128] on img at bounding box center [867, 114] width 67 height 67
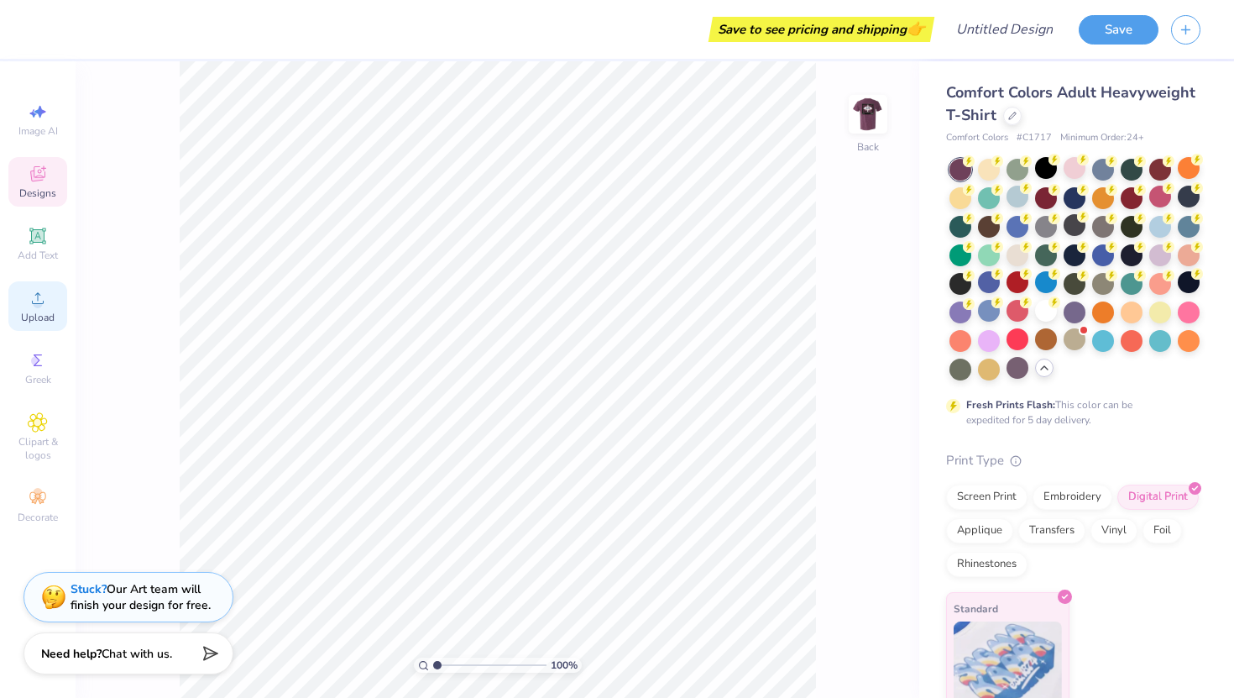
click at [28, 311] on span "Upload" at bounding box center [38, 317] width 34 height 13
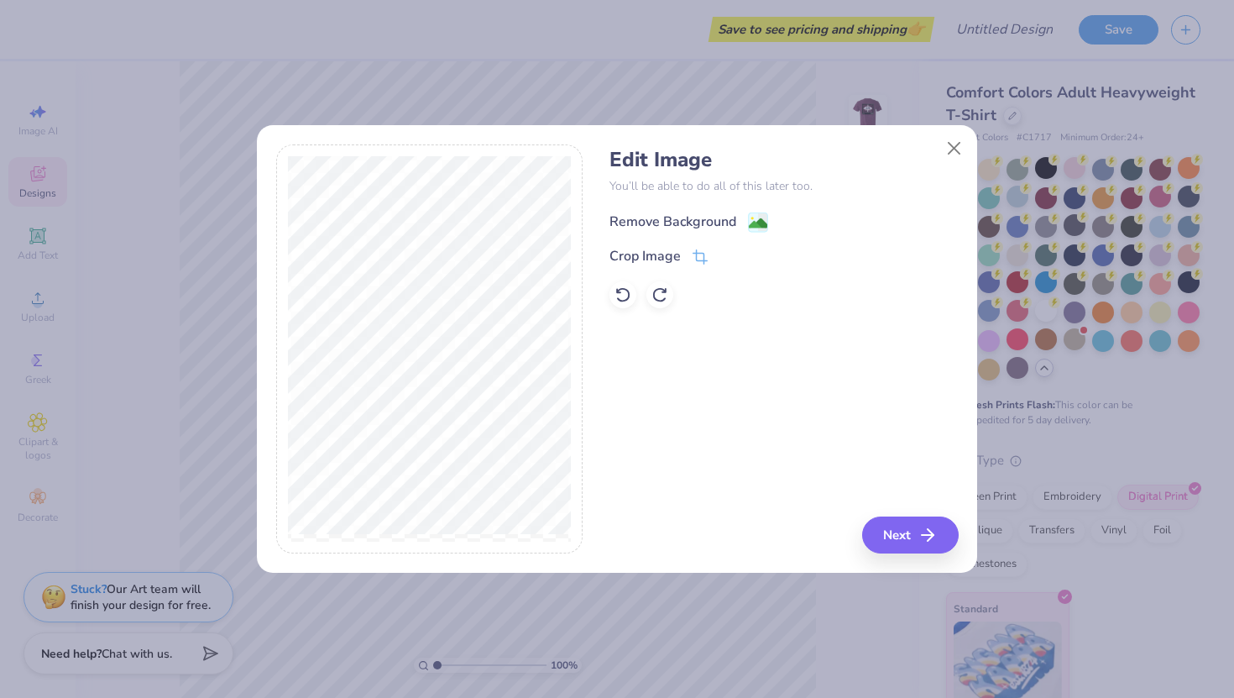
click at [717, 218] on div "Remove Background" at bounding box center [672, 222] width 127 height 20
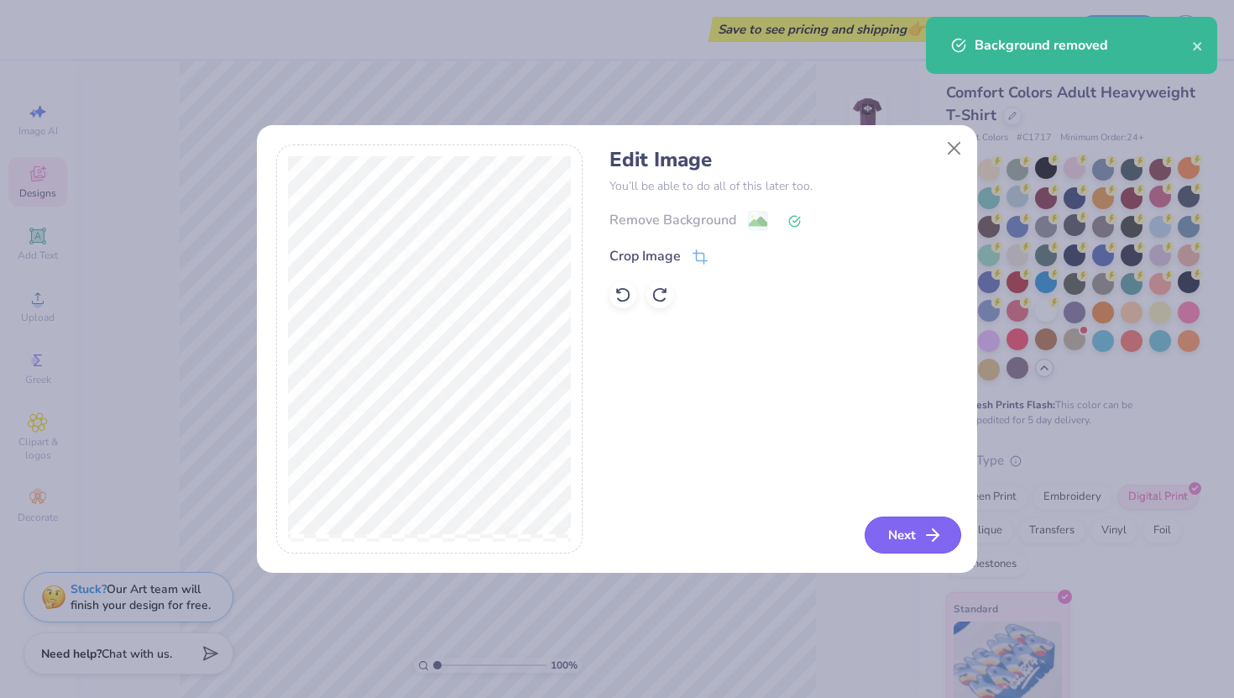
click at [900, 546] on button "Next" at bounding box center [913, 534] width 97 height 37
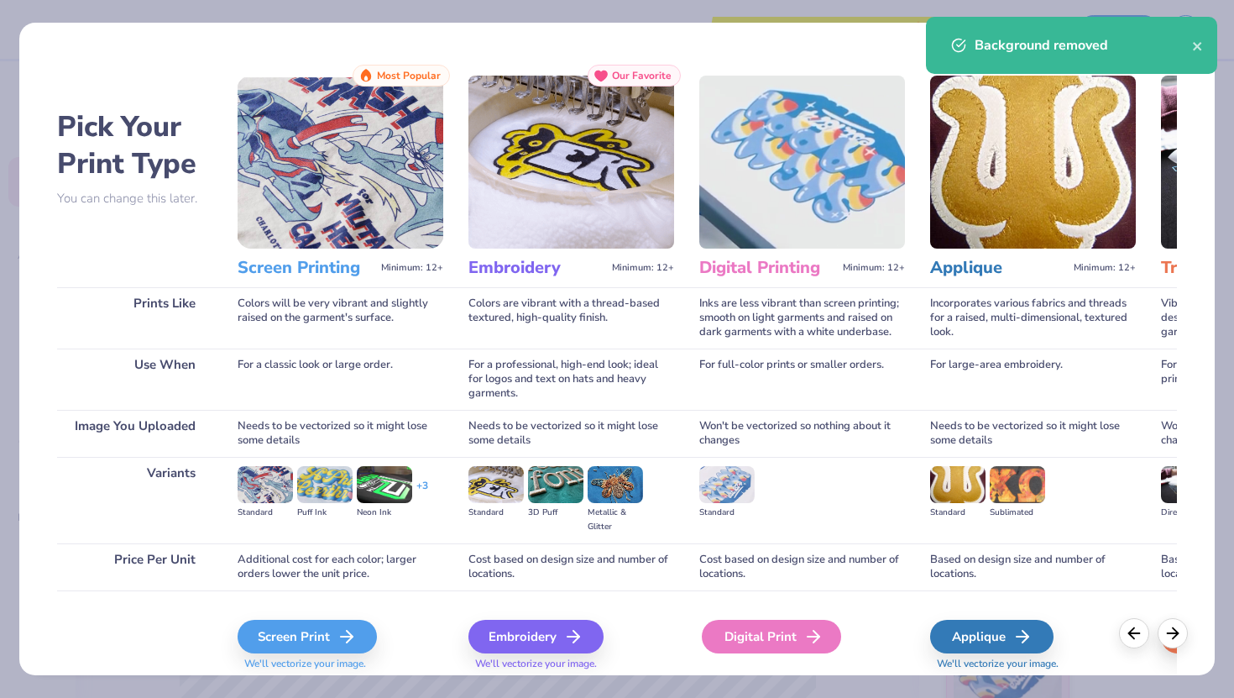
click at [739, 624] on div "Digital Print" at bounding box center [771, 637] width 139 height 34
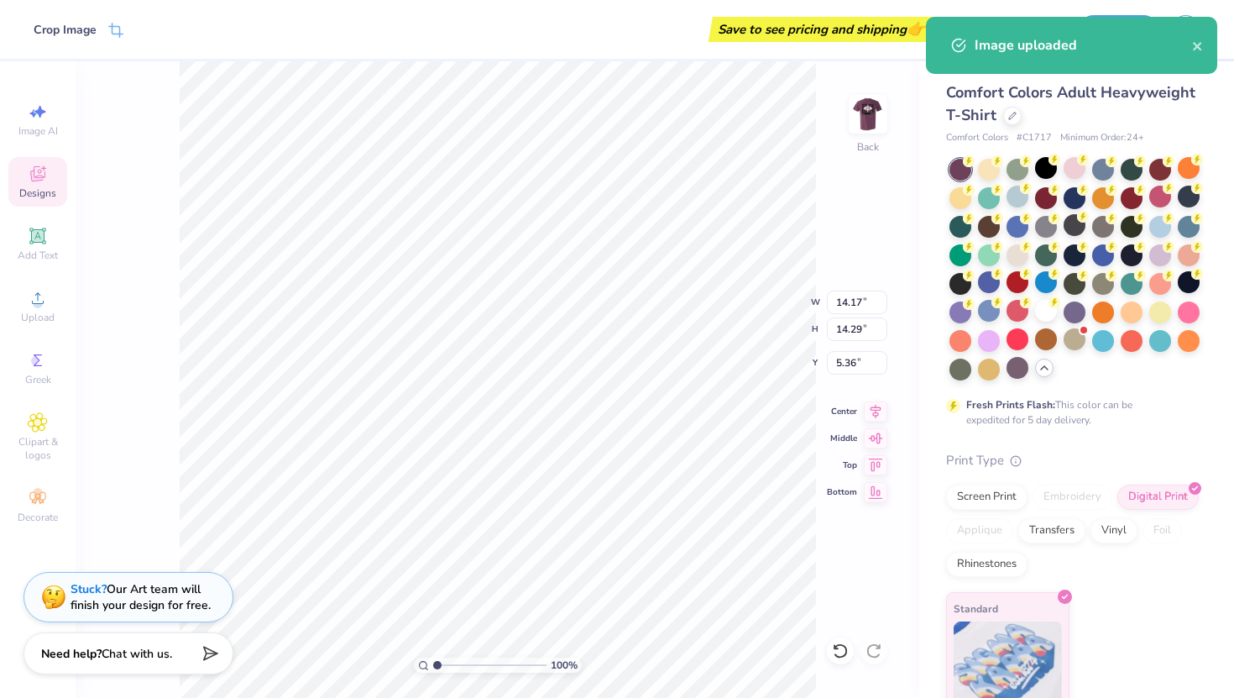
type input "3.09"
type input "3.11"
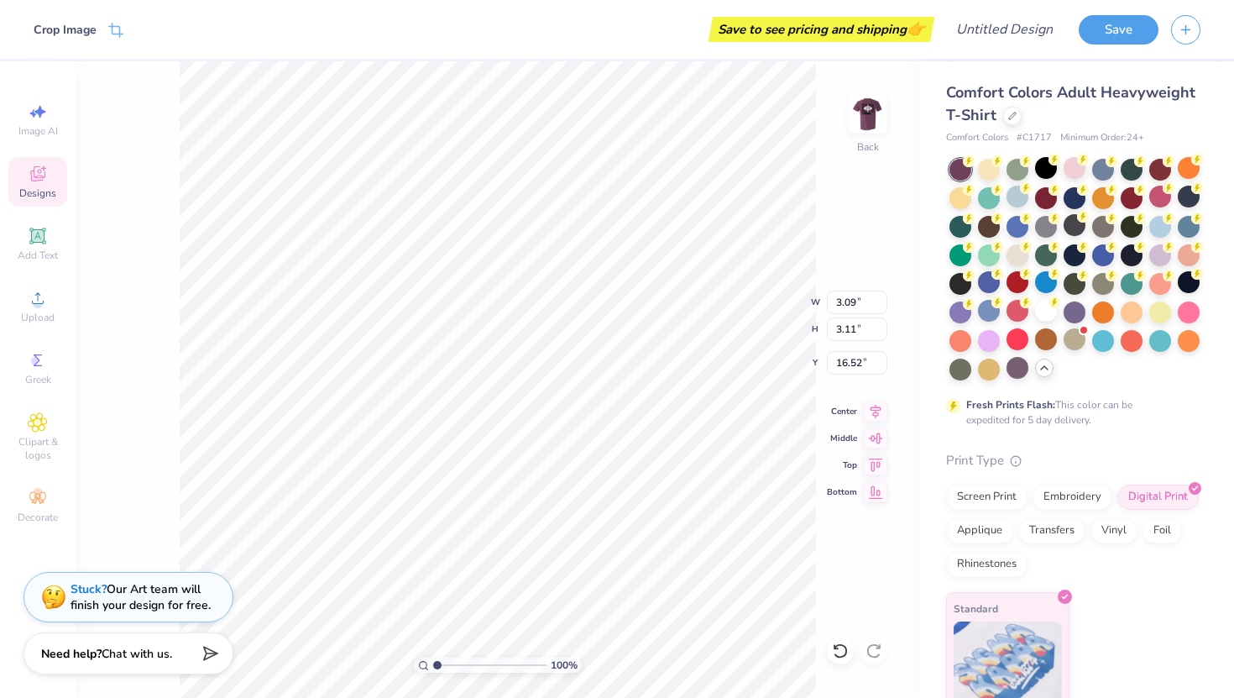
type input "3.00"
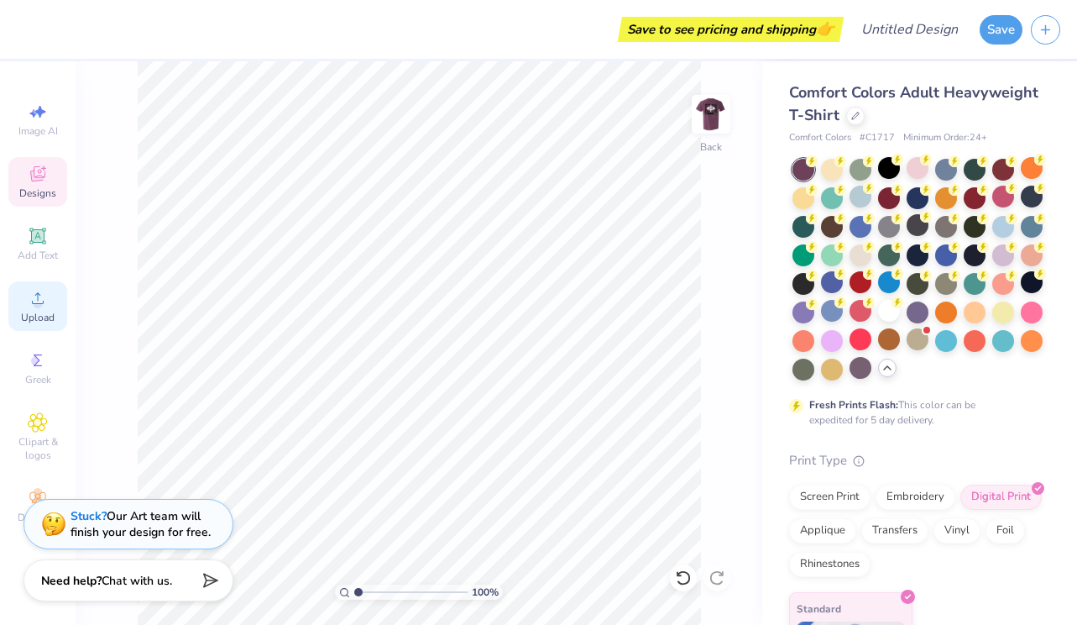
click at [30, 303] on icon at bounding box center [38, 298] width 20 height 20
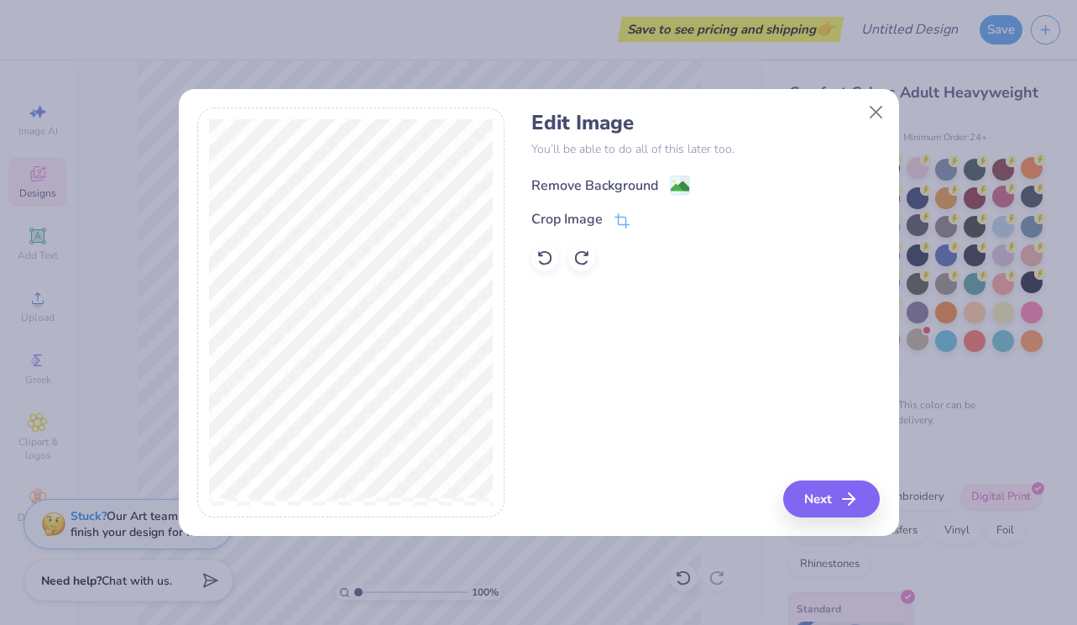
click at [658, 184] on div "Remove Background" at bounding box center [610, 185] width 159 height 21
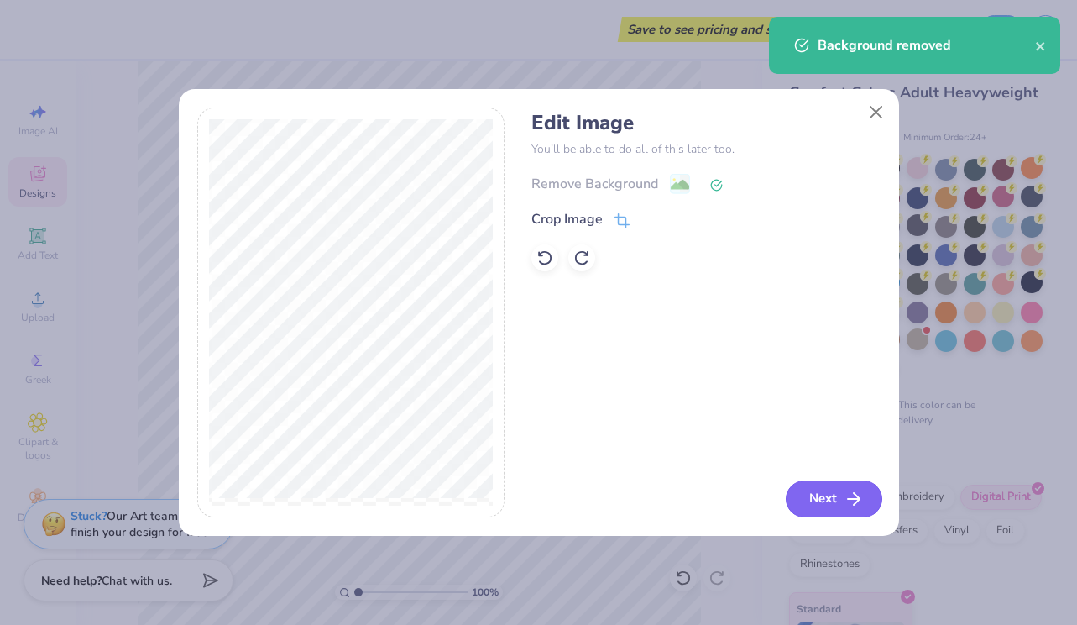
click at [857, 501] on icon "button" at bounding box center [854, 499] width 20 height 20
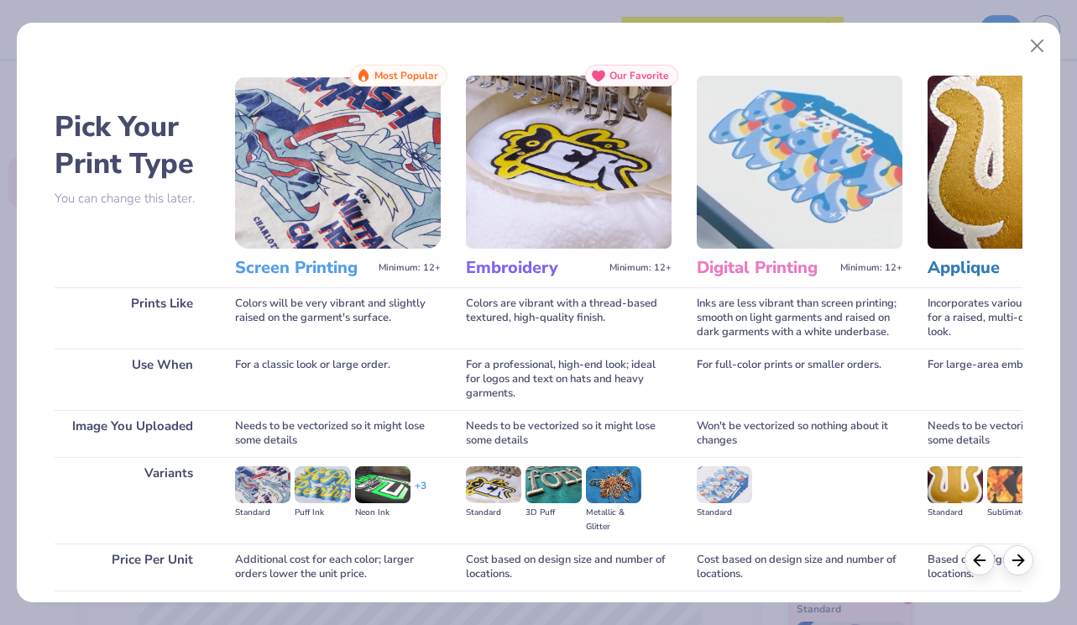
scroll to position [128, 0]
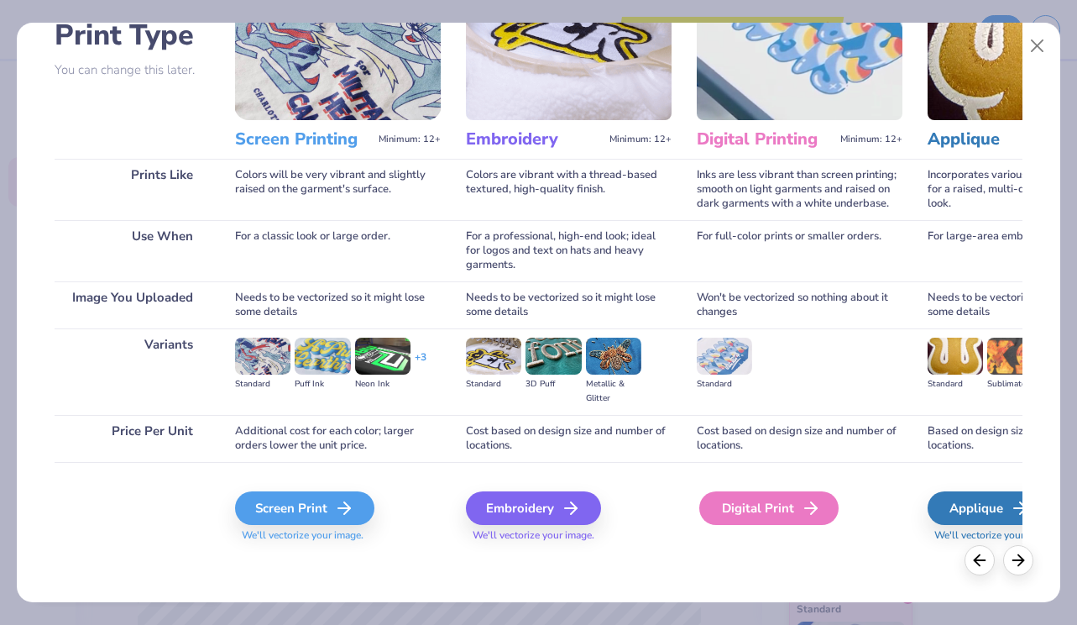
click at [774, 506] on div "Digital Print" at bounding box center [768, 508] width 139 height 34
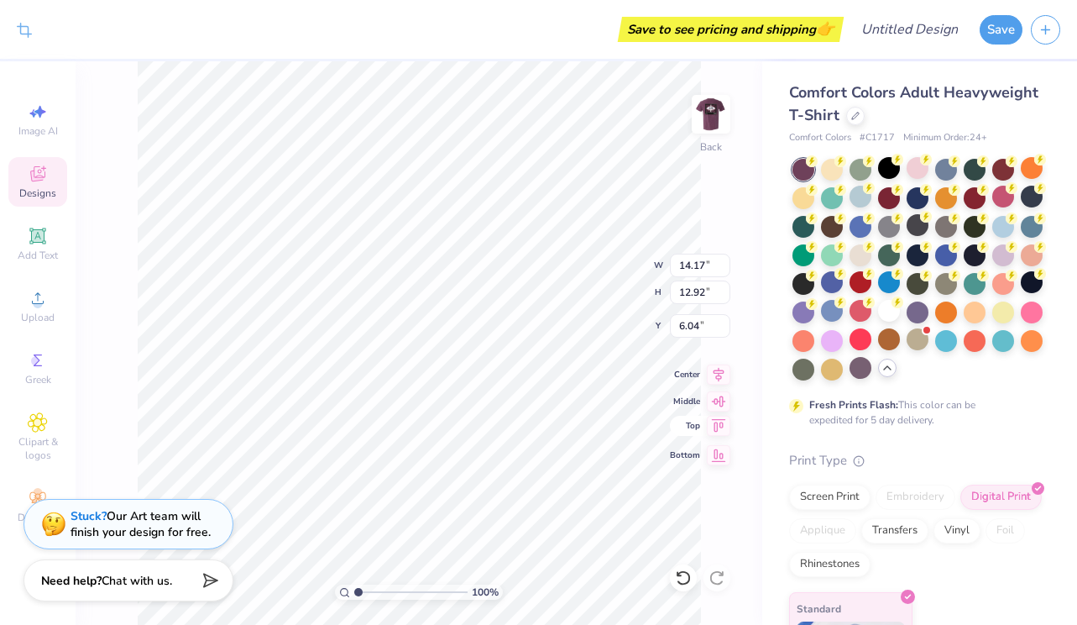
type input "3.07"
type input "2.80"
type input "4.03"
type input "4.05"
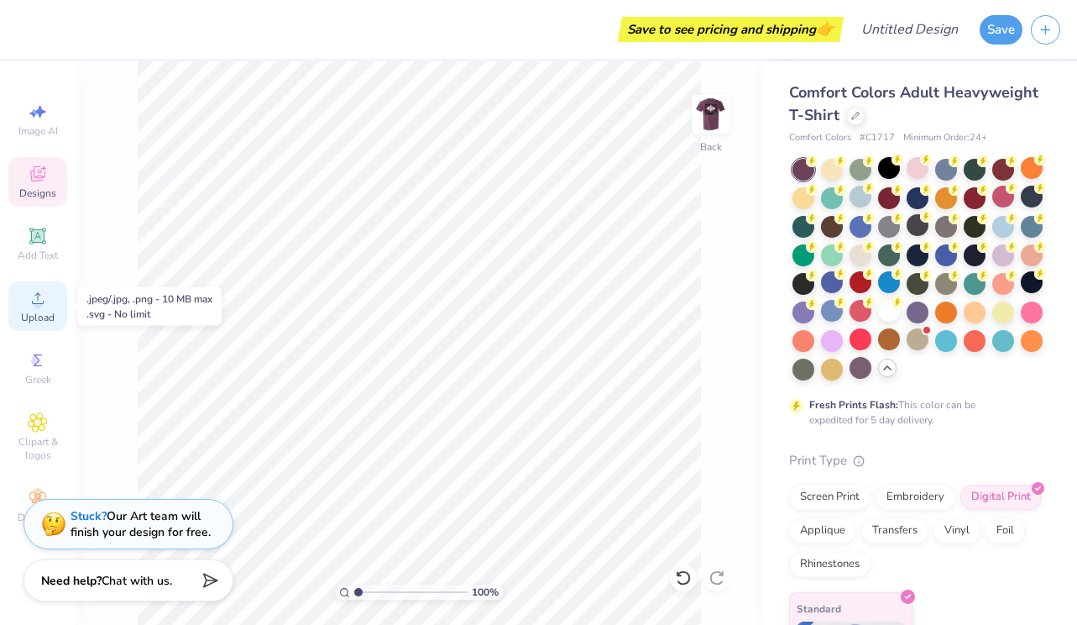
click at [47, 295] on icon at bounding box center [38, 298] width 20 height 20
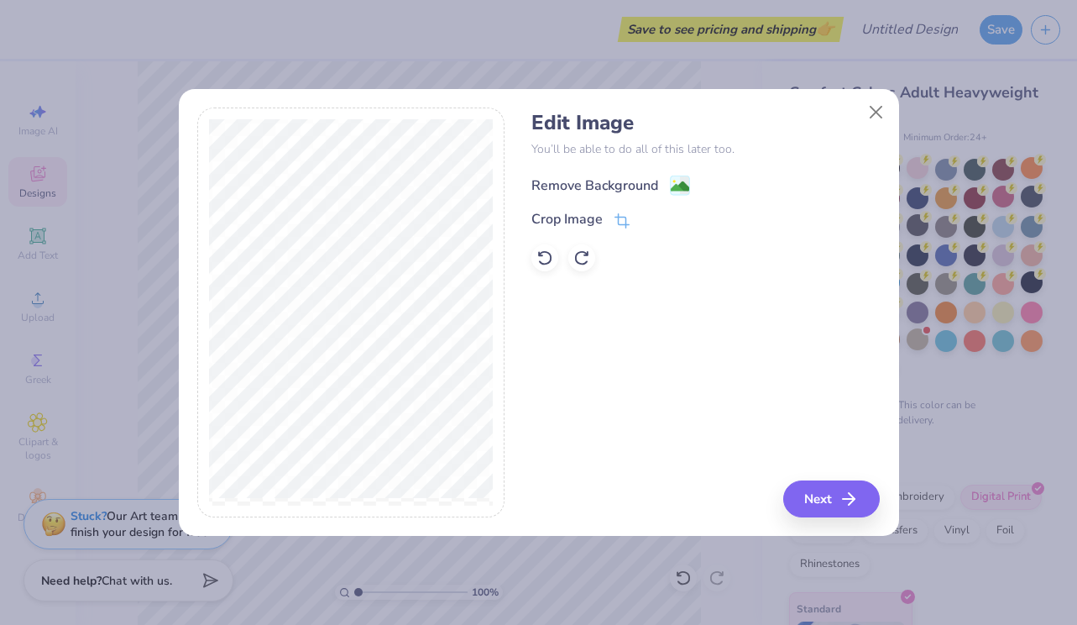
click at [649, 187] on div "Remove Background" at bounding box center [594, 185] width 127 height 20
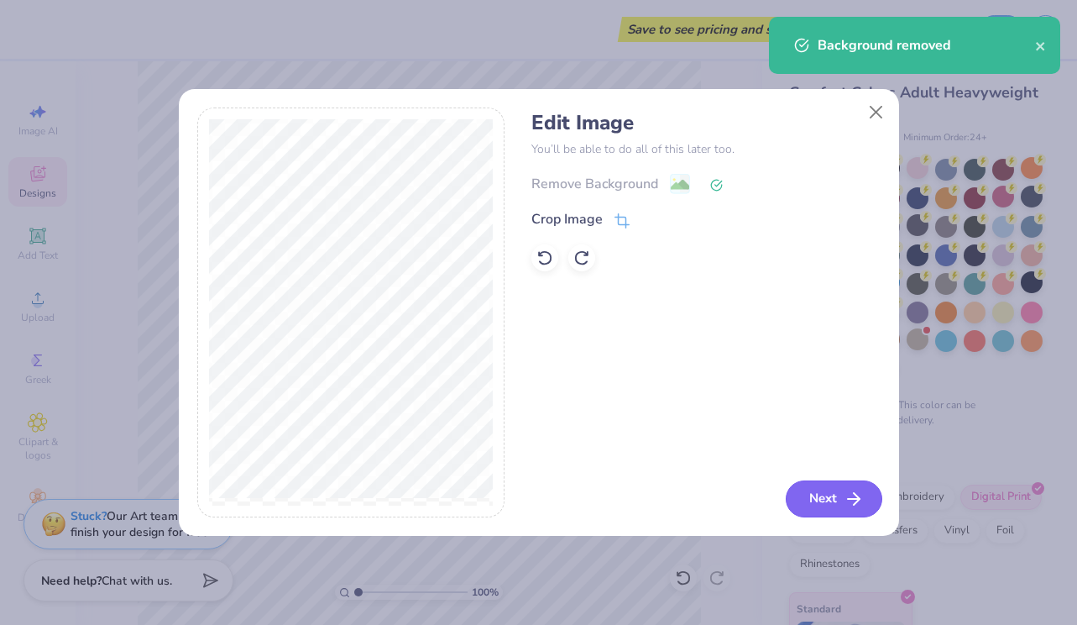
click at [829, 497] on button "Next" at bounding box center [834, 498] width 97 height 37
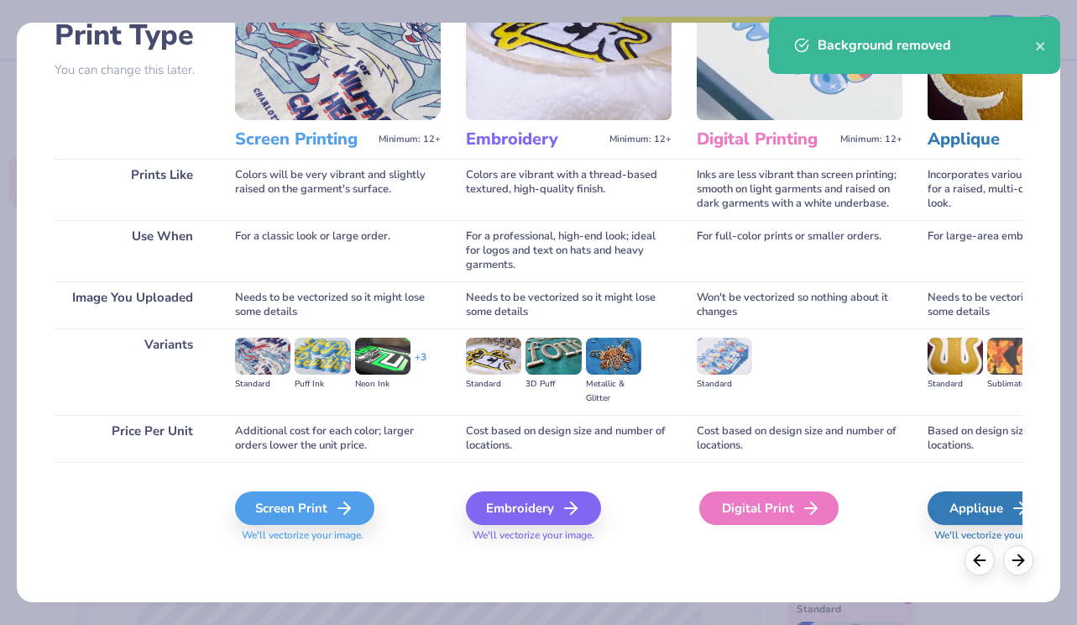
click at [760, 502] on div "Digital Print" at bounding box center [768, 508] width 139 height 34
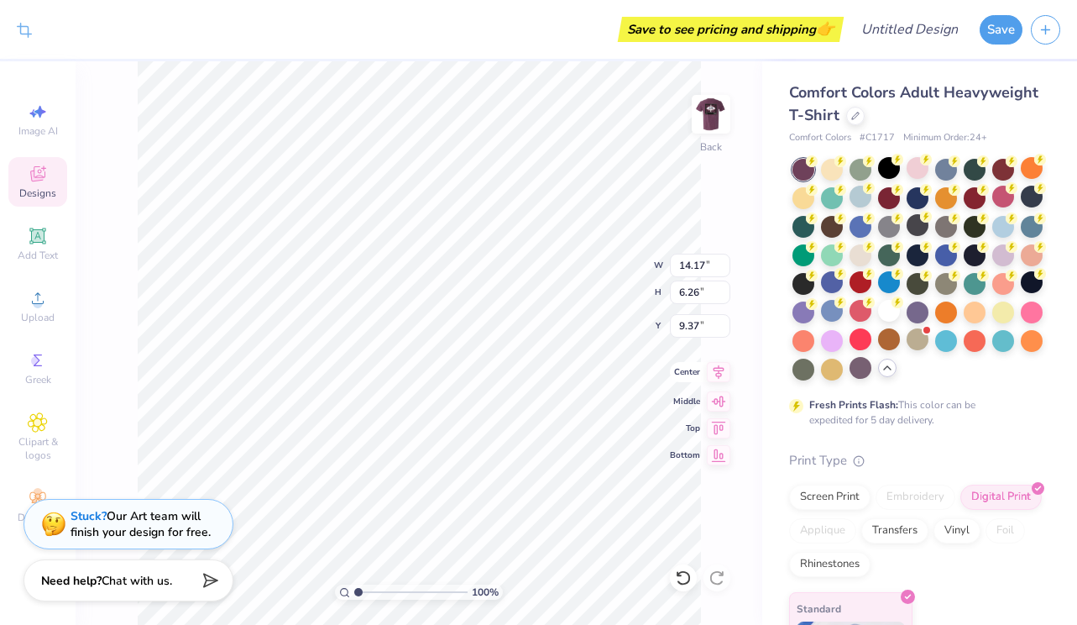
type input "2.26"
type input "1.00"
type input "4.95"
type input "3.05"
type input "1.35"
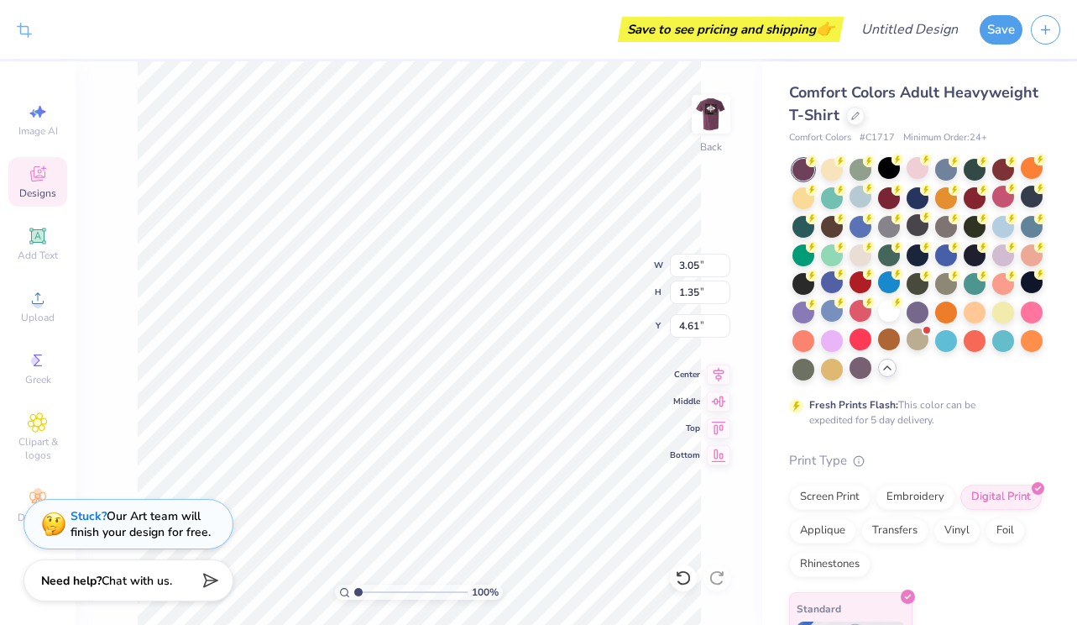
type input "4.36"
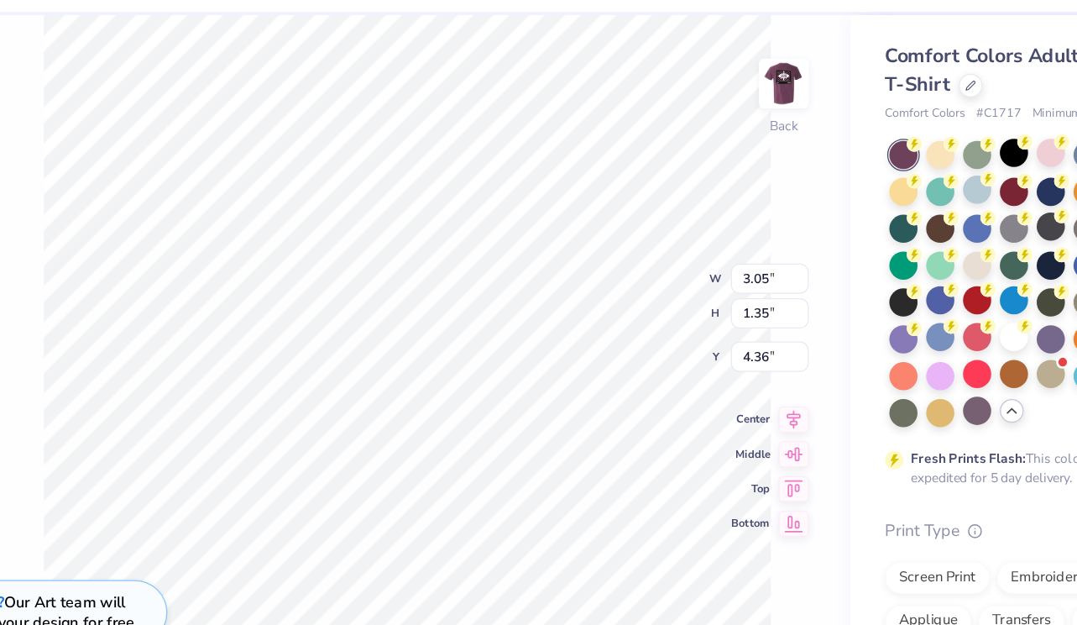
type input "3.81"
type input "1.68"
type input "4.03"
type input "3.46"
type input "3.00"
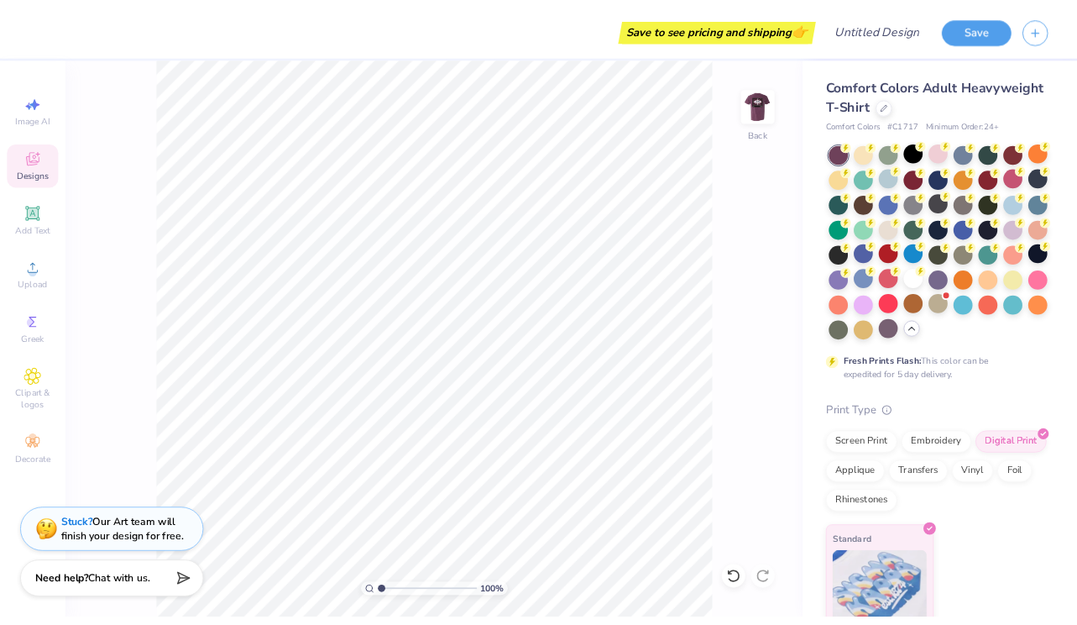
scroll to position [0, 0]
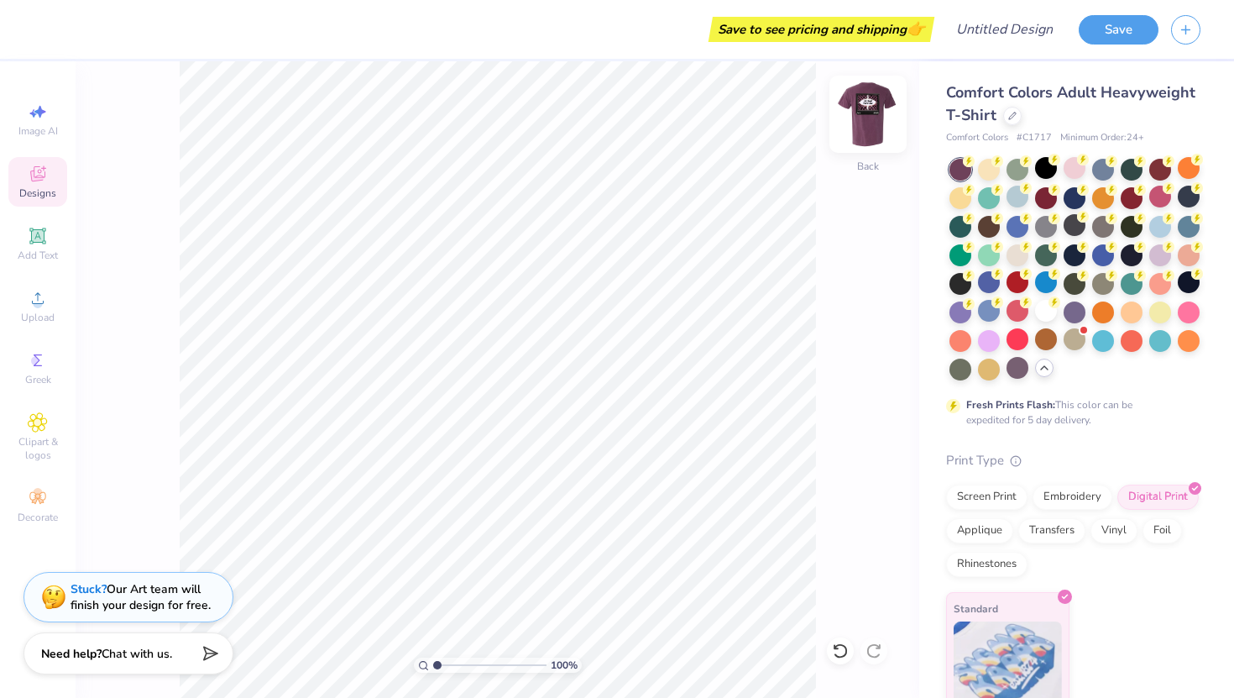
click at [871, 110] on img at bounding box center [867, 114] width 67 height 67
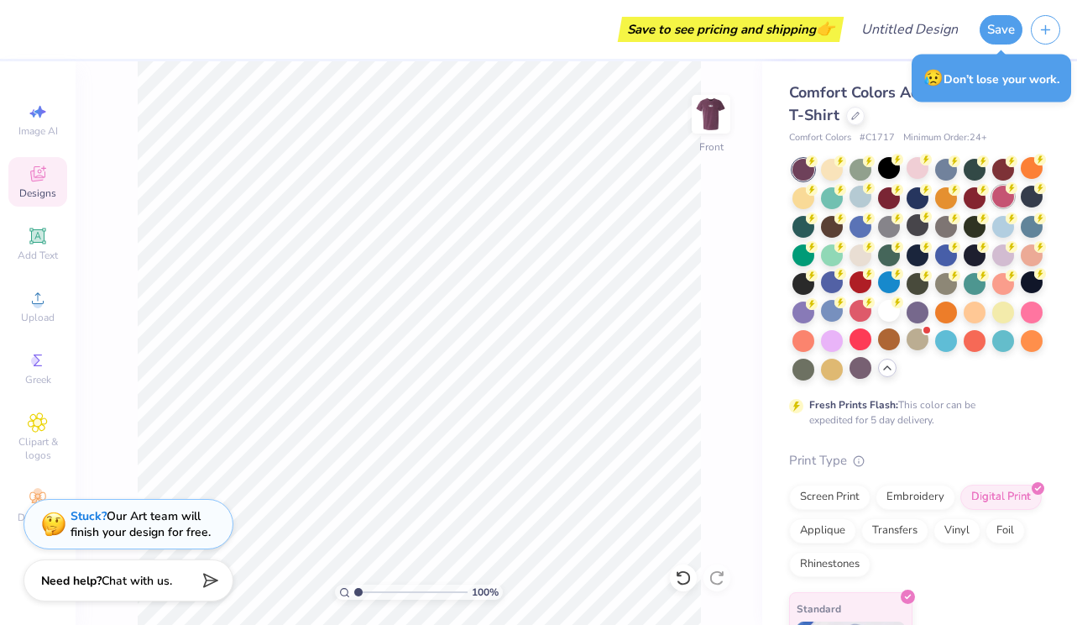
click at [1002, 196] on div at bounding box center [1003, 197] width 22 height 22
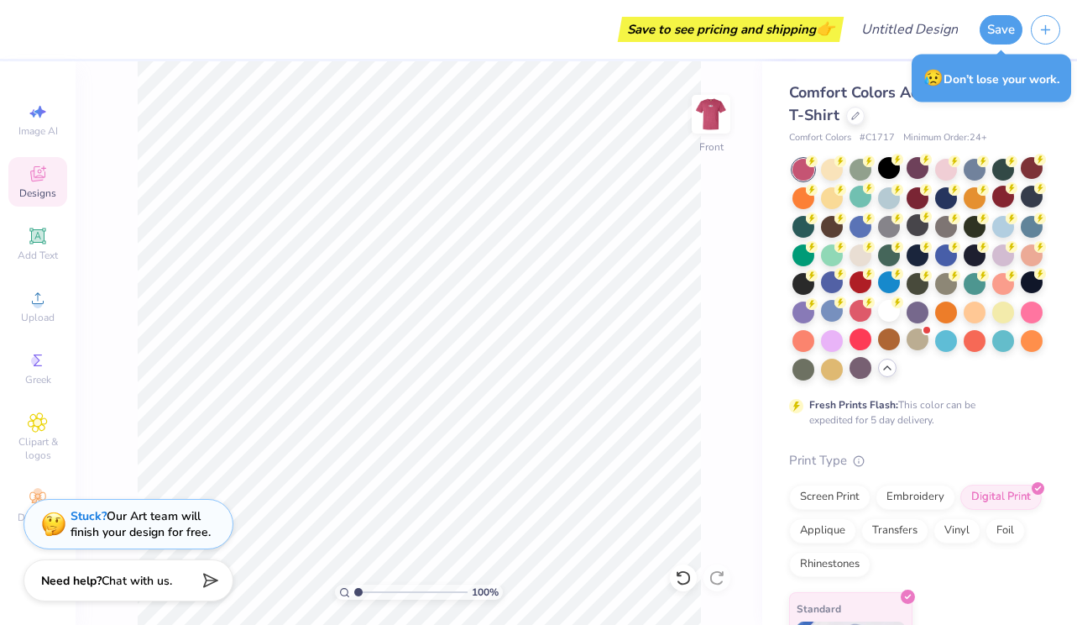
click at [887, 368] on icon at bounding box center [887, 367] width 13 height 13
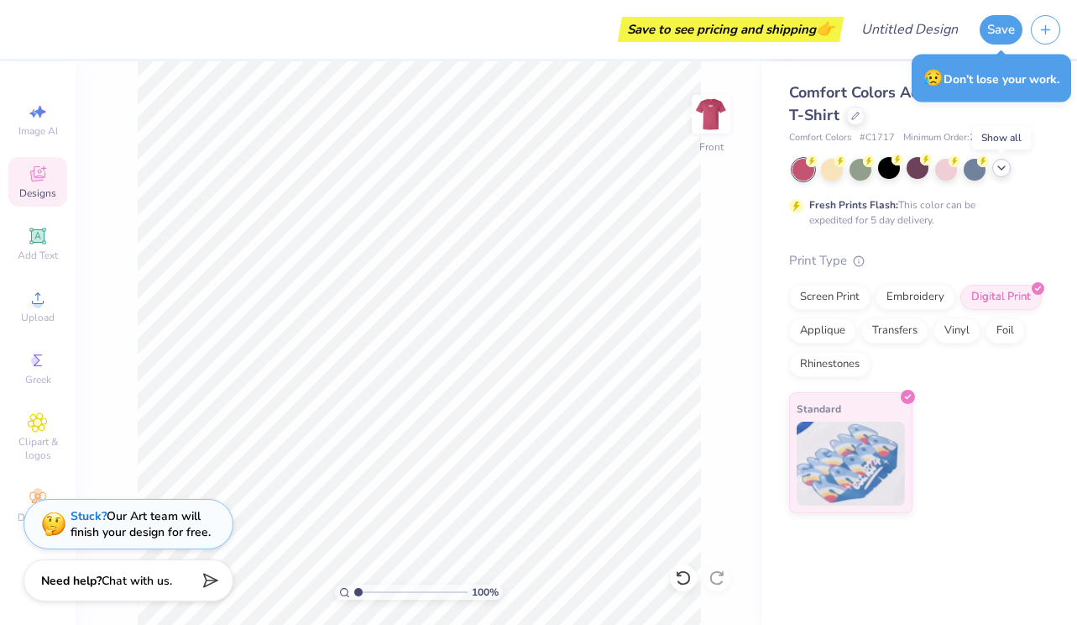
click at [1004, 171] on icon at bounding box center [1001, 167] width 13 height 13
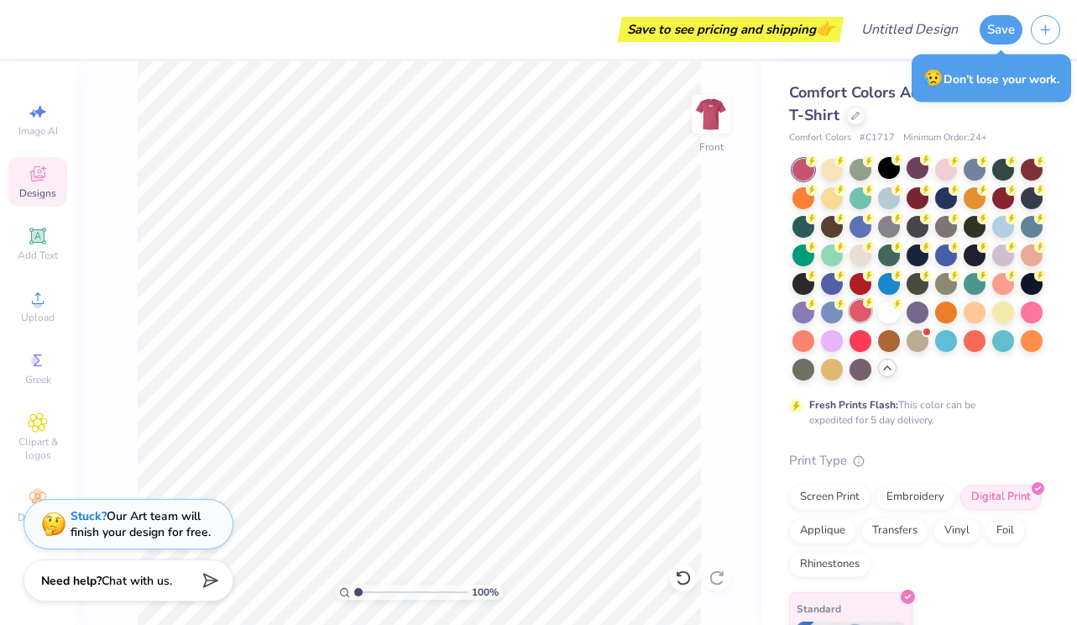
click at [863, 307] on icon at bounding box center [869, 302] width 12 height 12
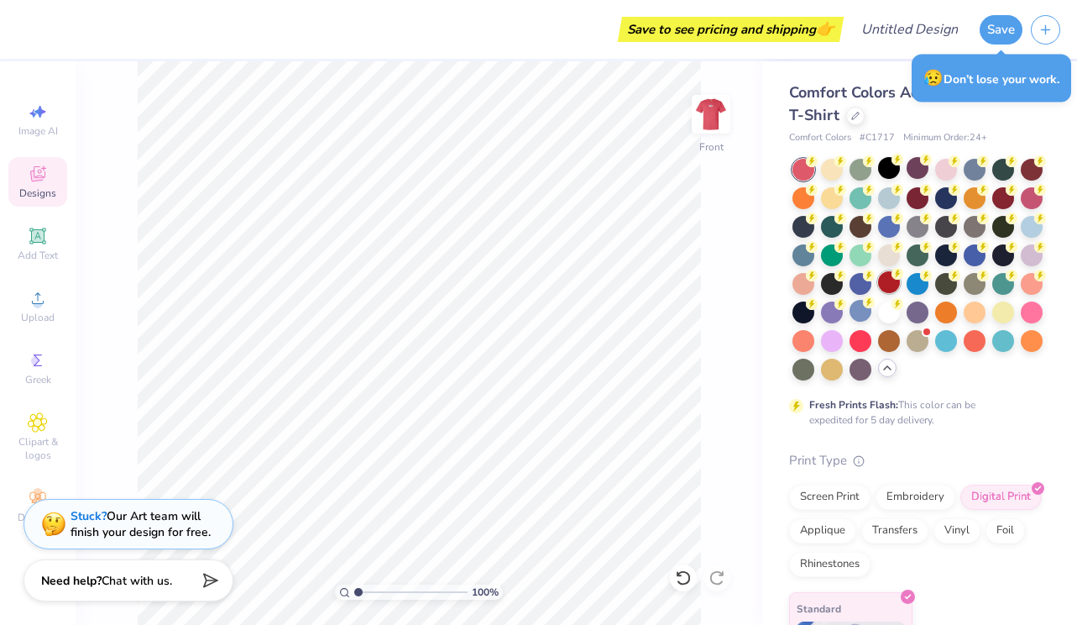
click at [888, 280] on div at bounding box center [889, 282] width 22 height 22
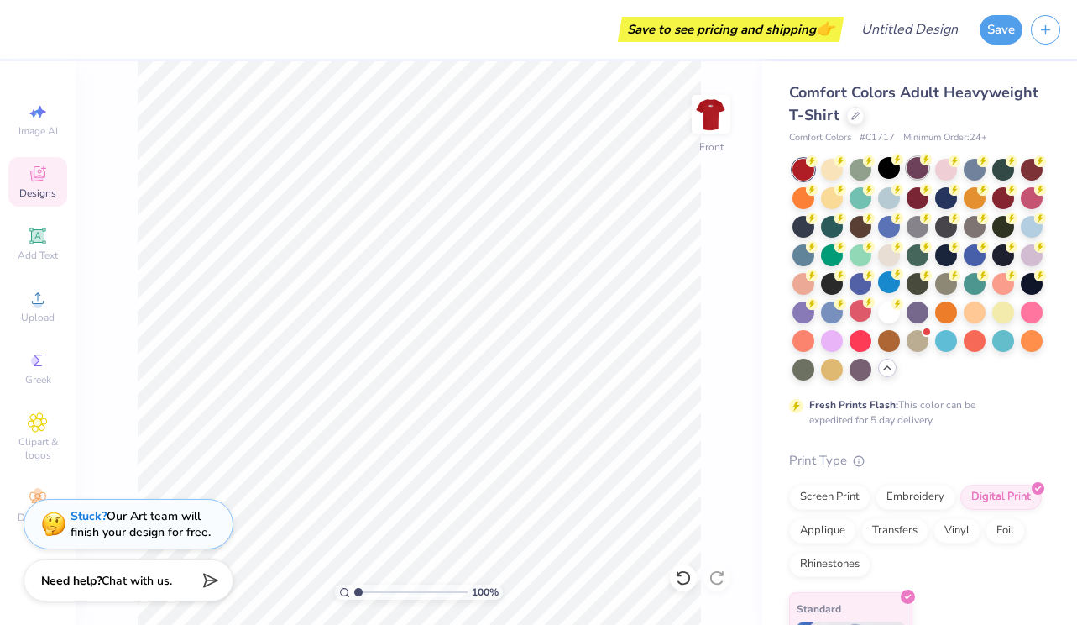
click at [922, 166] on div at bounding box center [918, 168] width 22 height 22
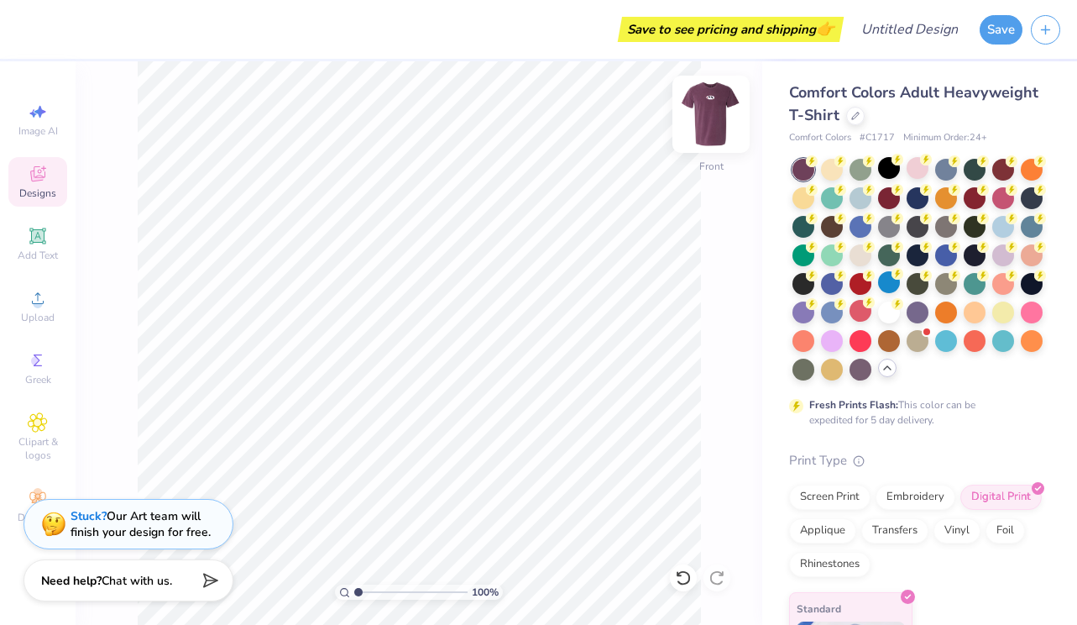
click at [711, 115] on img at bounding box center [710, 114] width 67 height 67
click at [711, 115] on img at bounding box center [711, 114] width 34 height 34
click at [710, 119] on img at bounding box center [710, 114] width 67 height 67
click at [726, 113] on img at bounding box center [710, 114] width 67 height 67
click at [726, 113] on img at bounding box center [711, 114] width 34 height 34
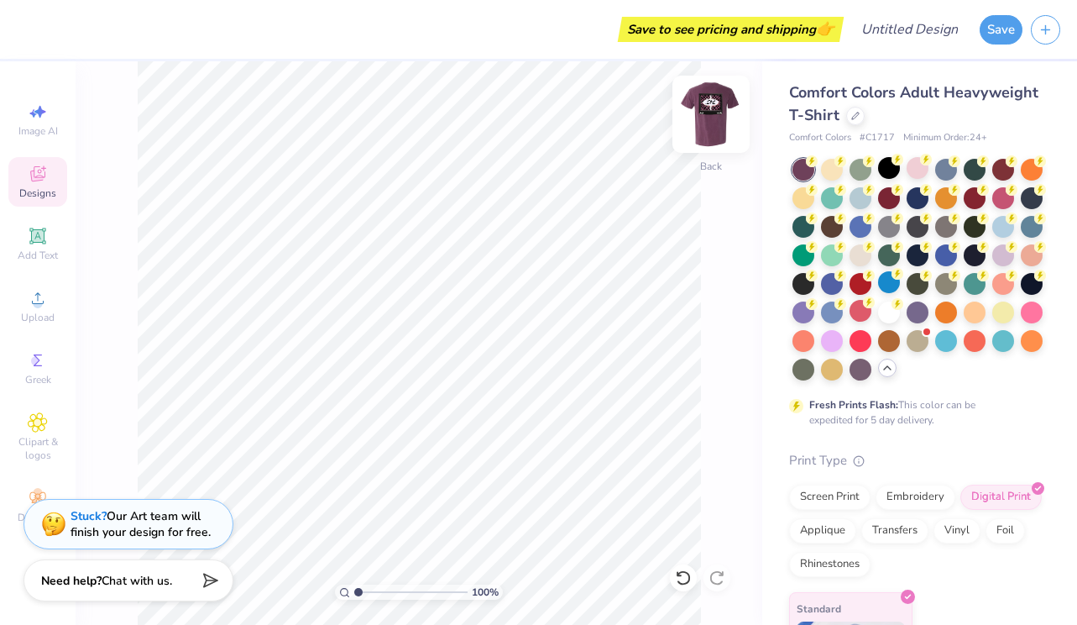
click at [707, 128] on img at bounding box center [710, 114] width 67 height 67
click at [724, 118] on img at bounding box center [710, 114] width 67 height 67
click at [724, 122] on img at bounding box center [710, 114] width 67 height 67
